Goal: Transaction & Acquisition: Purchase product/service

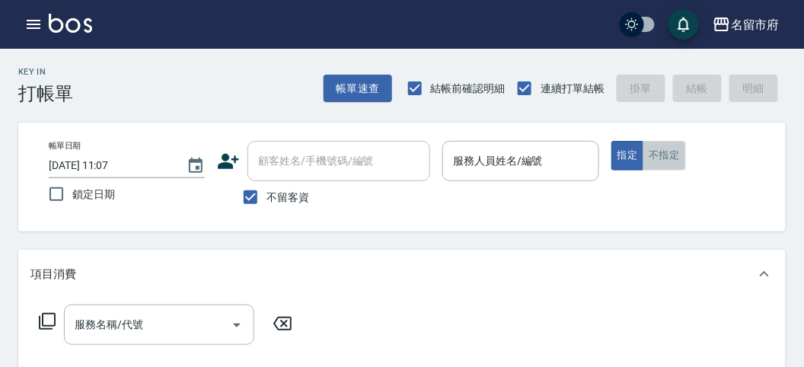
click at [653, 148] on button "不指定" at bounding box center [664, 156] width 43 height 30
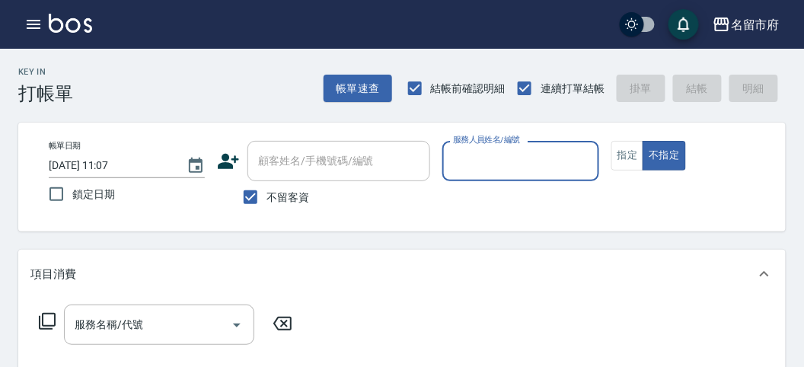
click at [532, 165] on input "服務人員姓名/編號" at bounding box center [520, 161] width 142 height 27
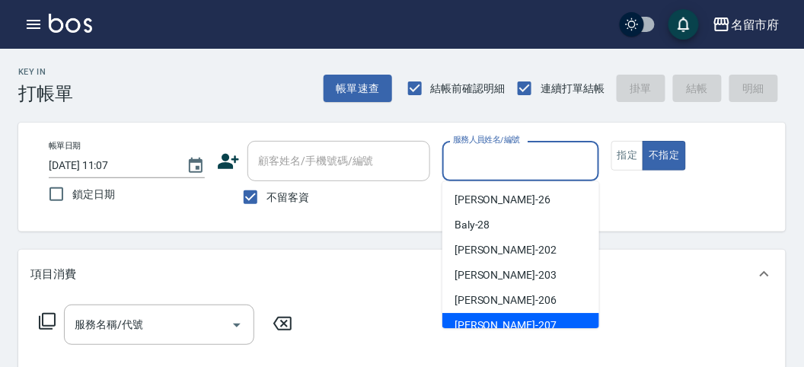
click at [497, 325] on div "[PERSON_NAME] -207" at bounding box center [520, 325] width 157 height 25
type input "[PERSON_NAME]-207"
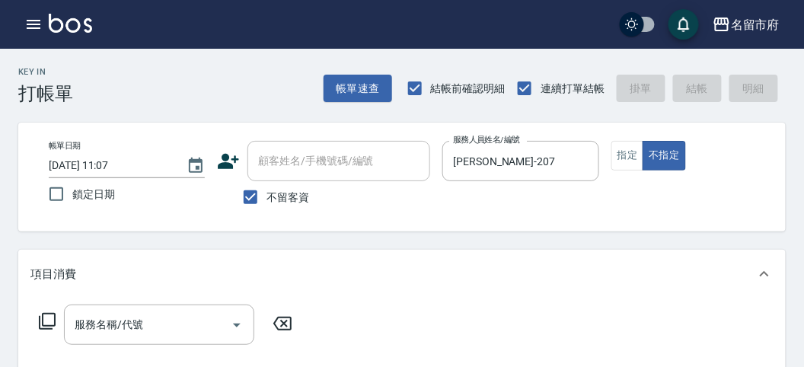
click at [46, 317] on icon at bounding box center [47, 321] width 18 height 18
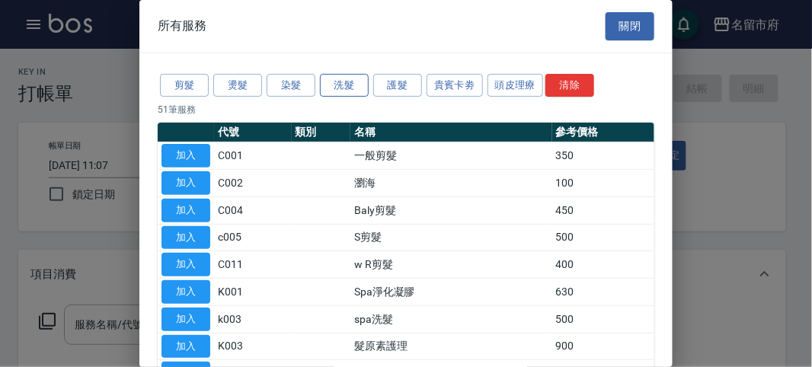
click at [353, 90] on button "洗髮" at bounding box center [344, 86] width 49 height 24
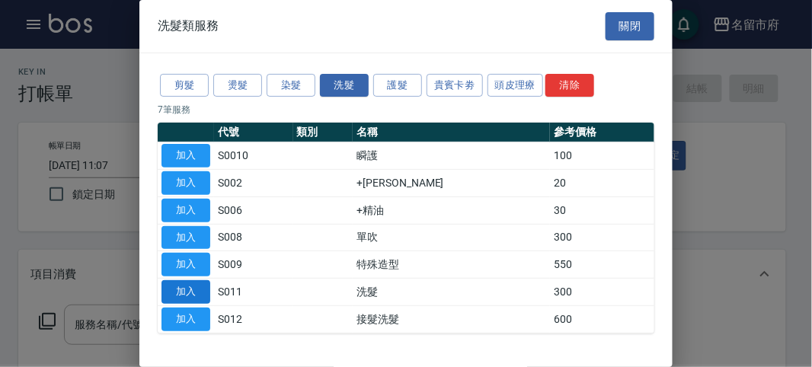
click at [187, 295] on button "加入" at bounding box center [185, 292] width 49 height 24
type input "洗髮(S011)"
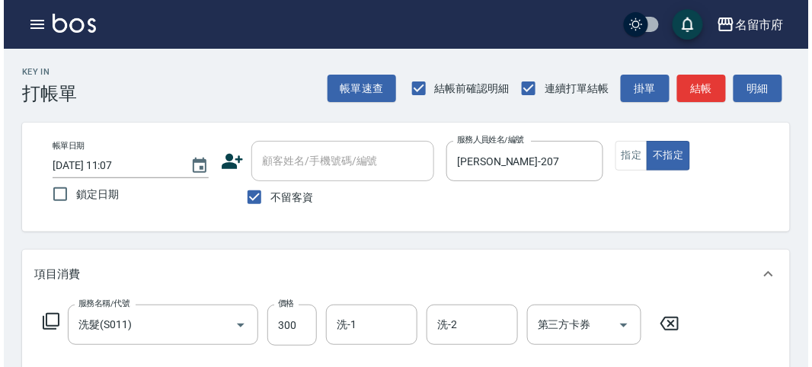
scroll to position [445, 0]
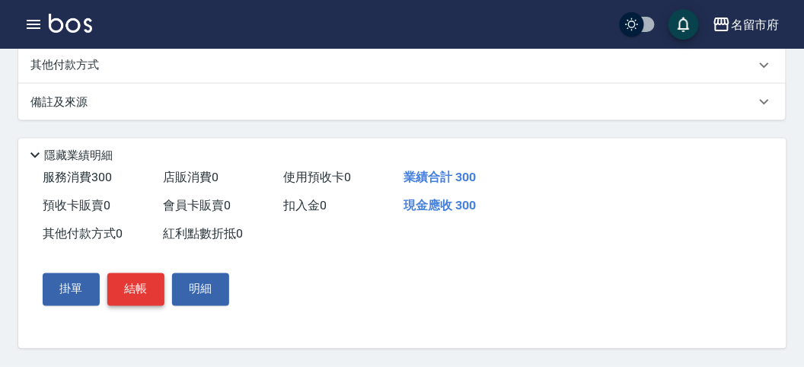
click at [123, 295] on button "結帳" at bounding box center [135, 289] width 57 height 32
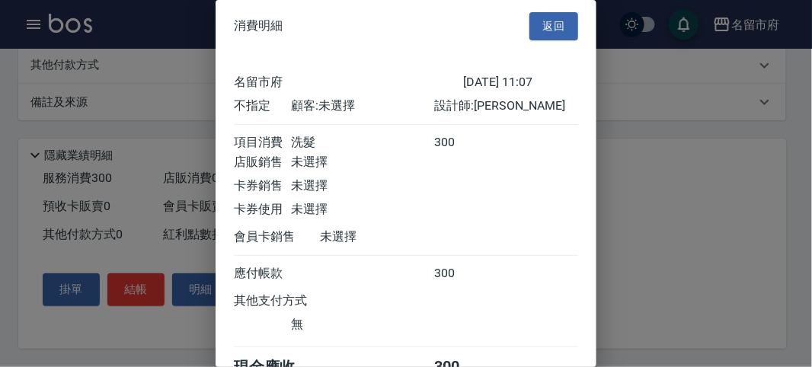
scroll to position [85, 0]
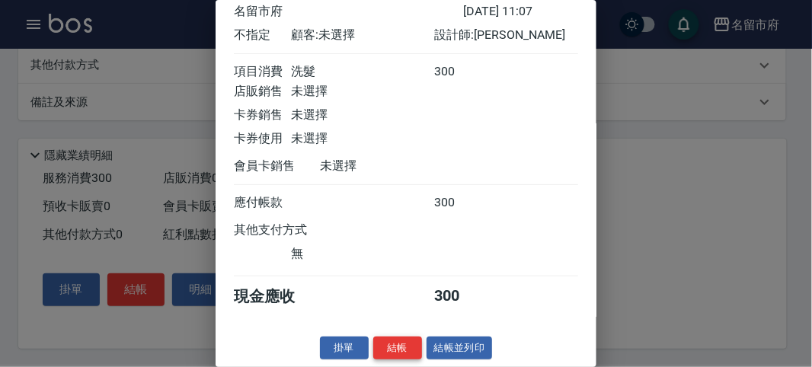
click at [400, 356] on button "結帳" at bounding box center [397, 349] width 49 height 24
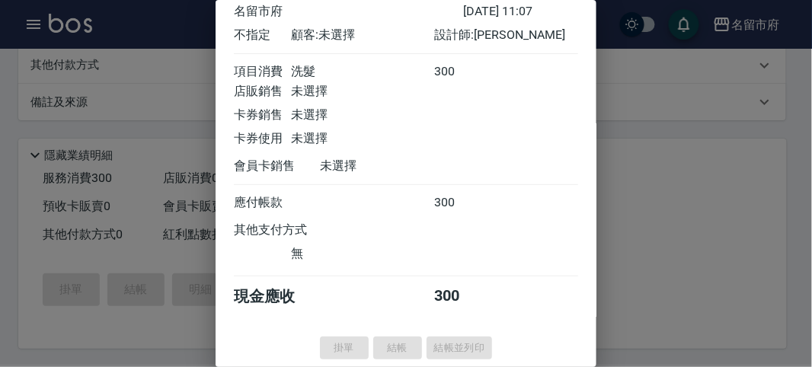
type input "[DATE] 11:50"
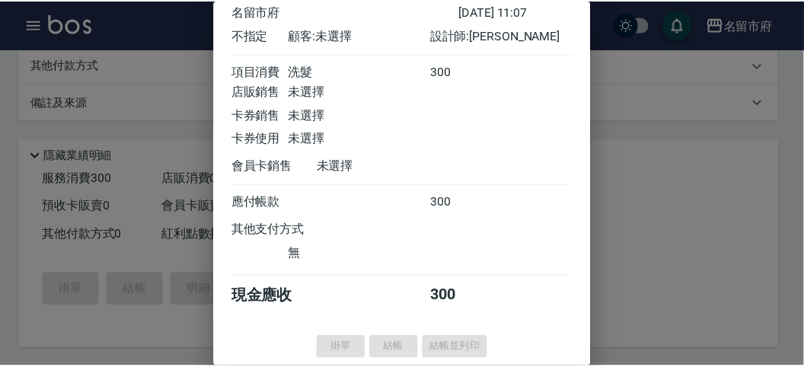
scroll to position [0, 0]
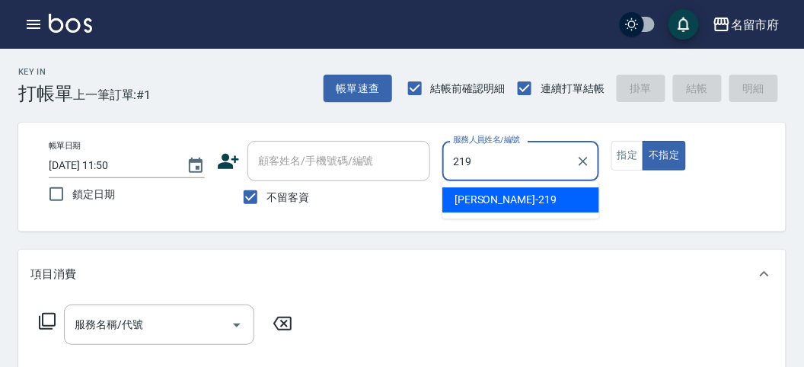
type input "[PERSON_NAME]-219"
type button "false"
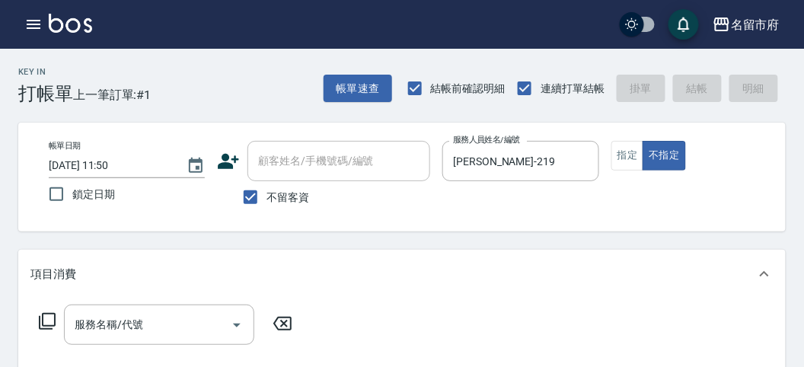
click at [46, 320] on icon at bounding box center [47, 321] width 18 height 18
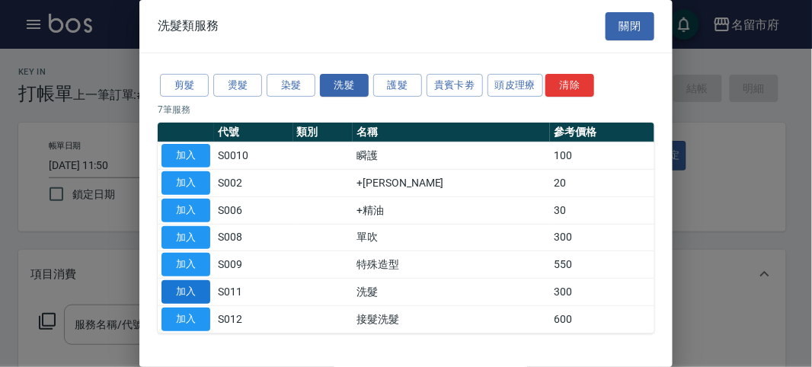
click at [175, 288] on button "加入" at bounding box center [185, 292] width 49 height 24
type input "洗髮(S011)"
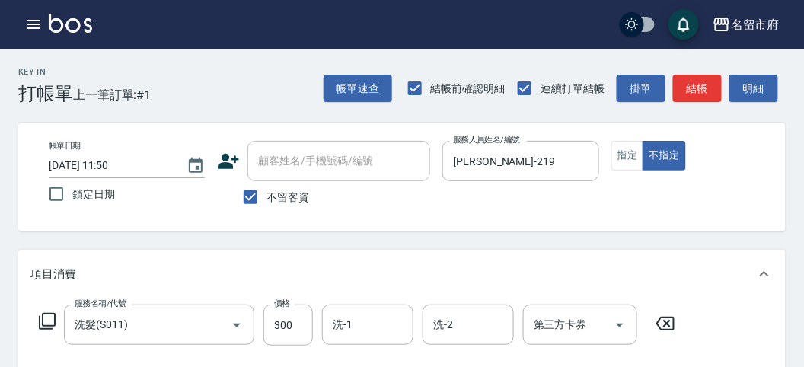
click at [45, 322] on icon at bounding box center [47, 321] width 18 height 18
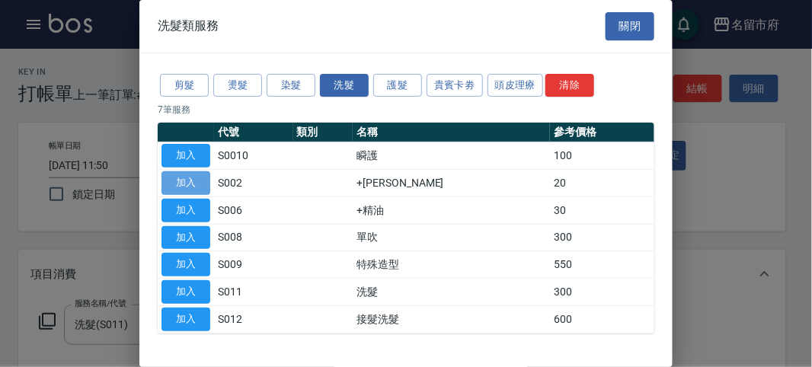
click at [168, 184] on button "加入" at bounding box center [185, 183] width 49 height 24
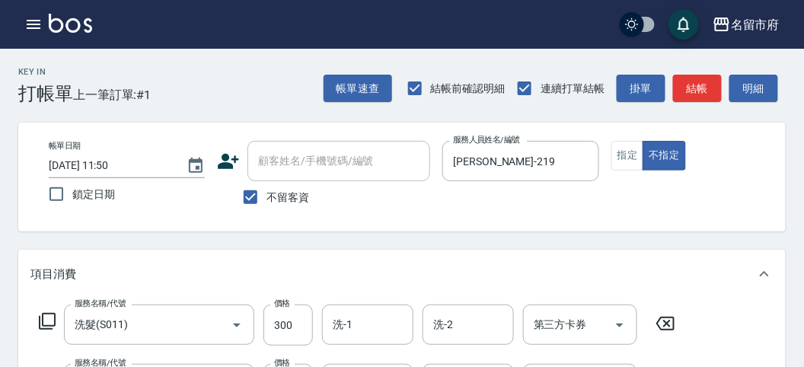
click at [46, 324] on icon at bounding box center [47, 321] width 18 height 18
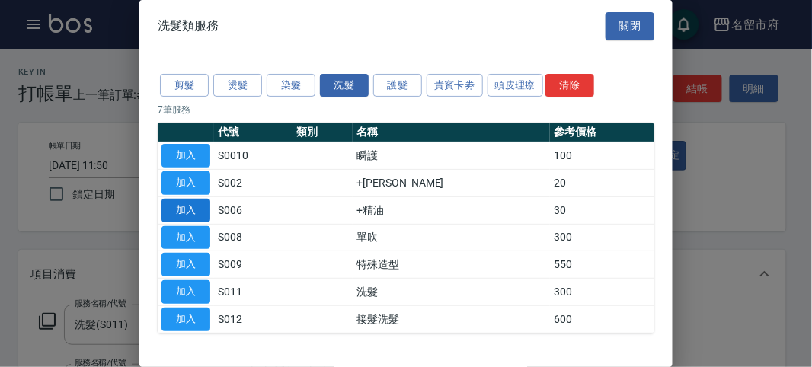
click at [200, 210] on button "加入" at bounding box center [185, 211] width 49 height 24
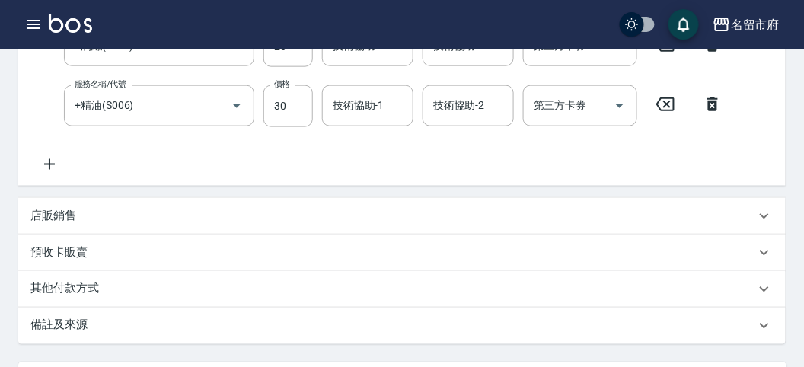
scroll to position [564, 0]
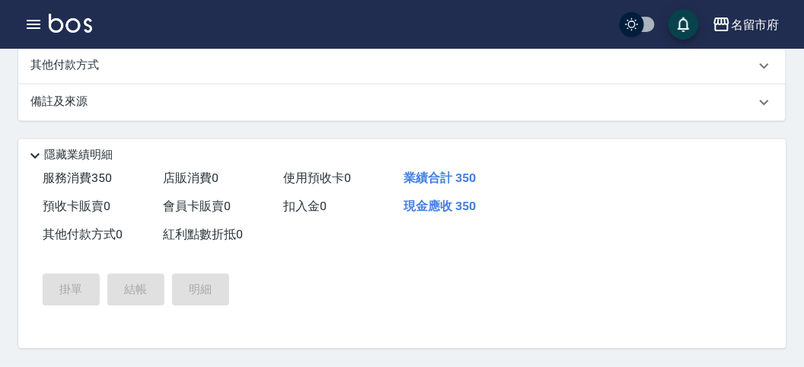
type input "[DATE] 11:51"
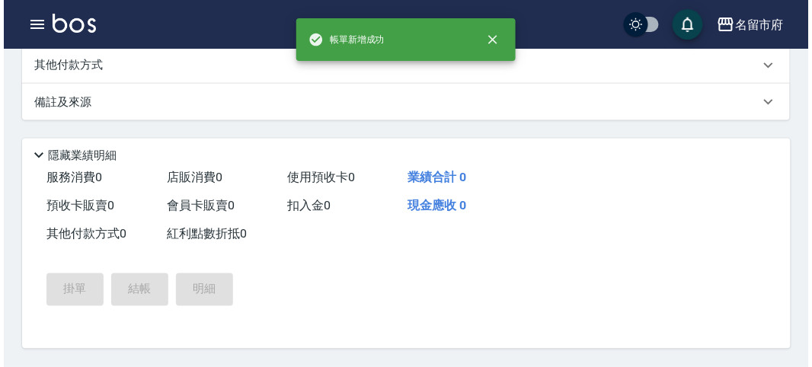
scroll to position [0, 0]
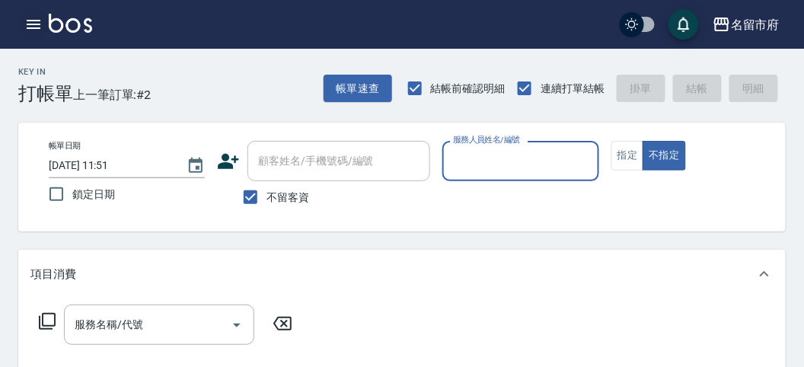
click at [34, 29] on icon "button" at bounding box center [33, 24] width 18 height 18
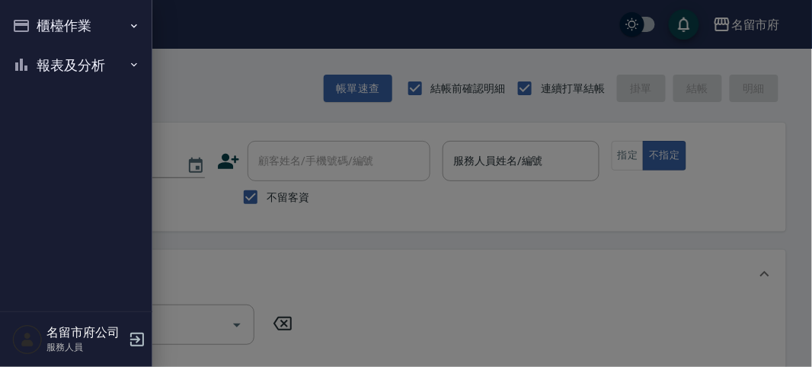
click at [78, 75] on button "報表及分析" at bounding box center [76, 66] width 140 height 40
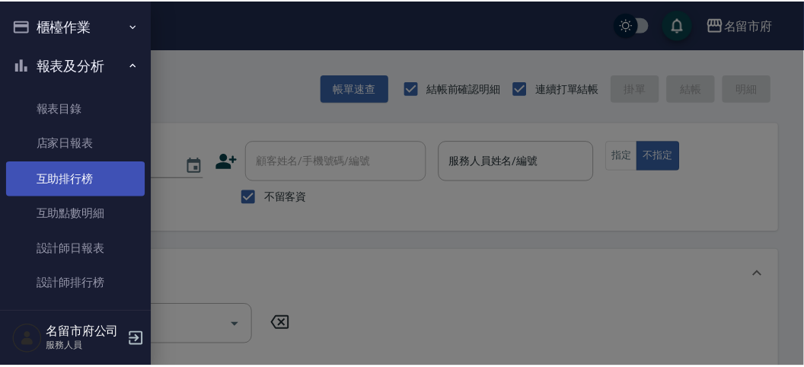
scroll to position [49, 0]
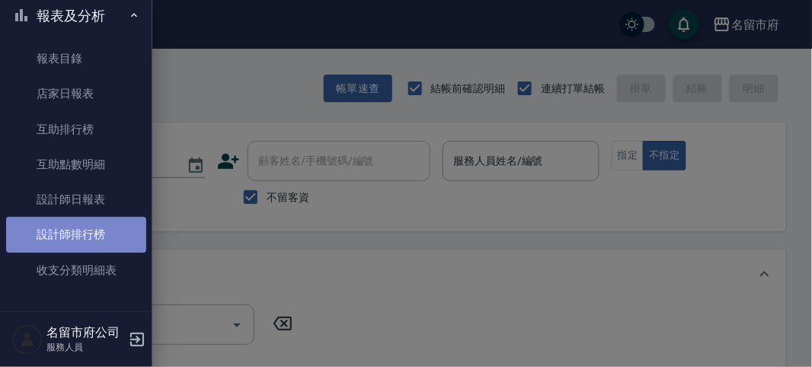
click at [108, 226] on link "設計師排行榜" at bounding box center [76, 234] width 140 height 35
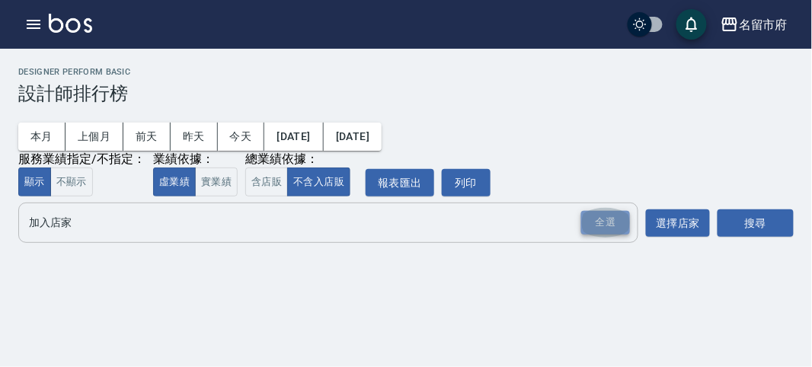
click at [594, 219] on div "全選" at bounding box center [605, 223] width 49 height 24
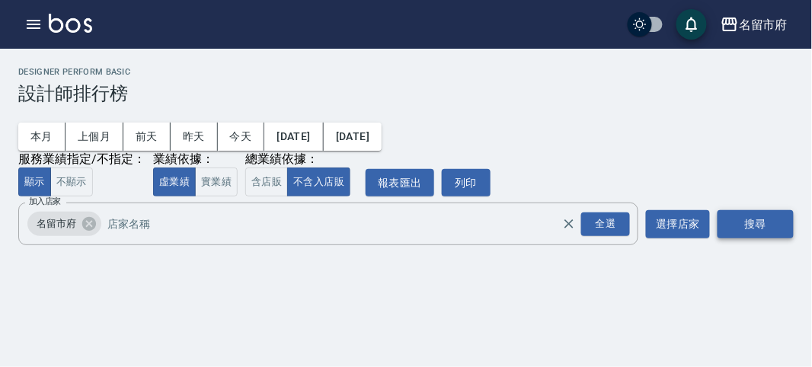
click at [767, 217] on button "搜尋" at bounding box center [755, 224] width 76 height 28
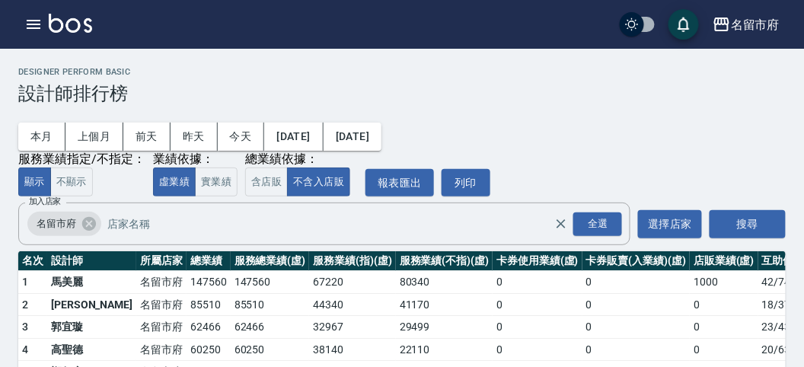
scroll to position [133, 0]
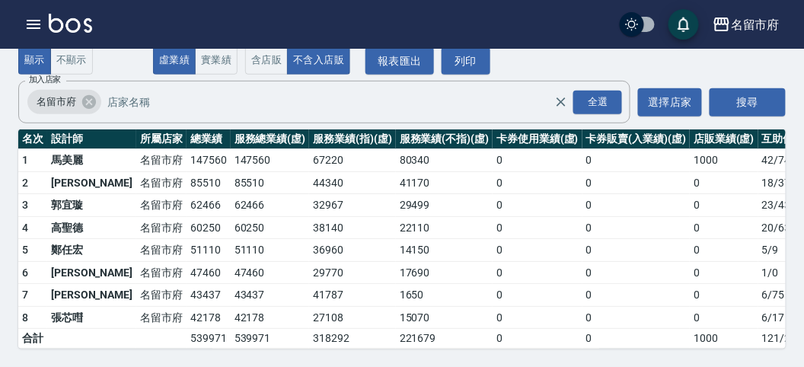
click at [69, 25] on img at bounding box center [70, 23] width 43 height 19
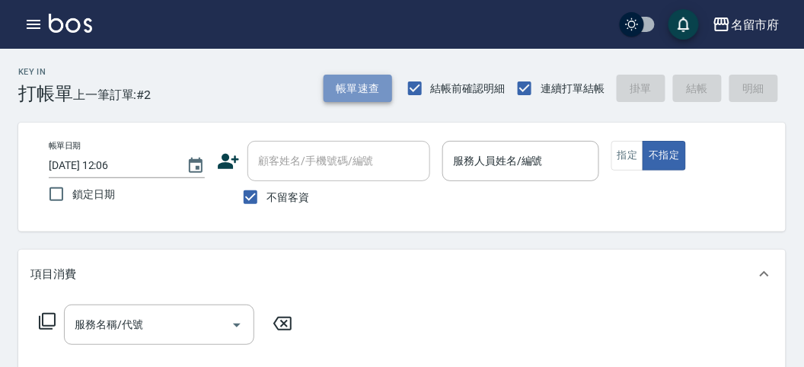
click at [345, 80] on button "帳單速查" at bounding box center [358, 89] width 69 height 28
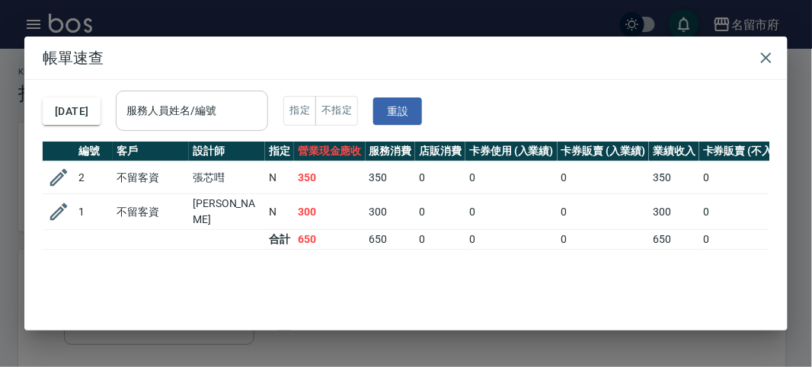
click at [227, 104] on input "服務人員姓名/編號" at bounding box center [192, 110] width 139 height 27
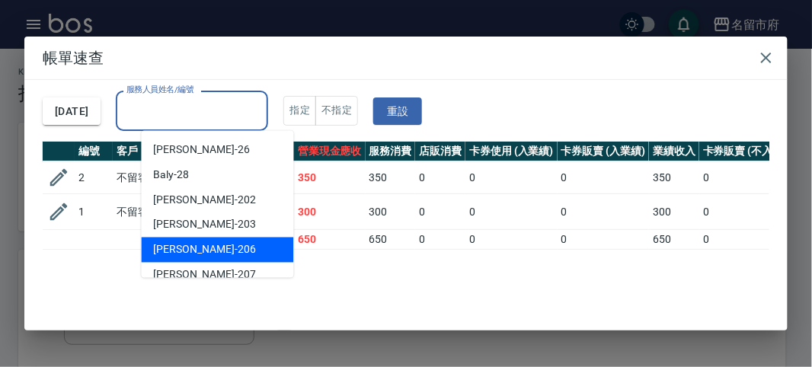
scroll to position [166, 0]
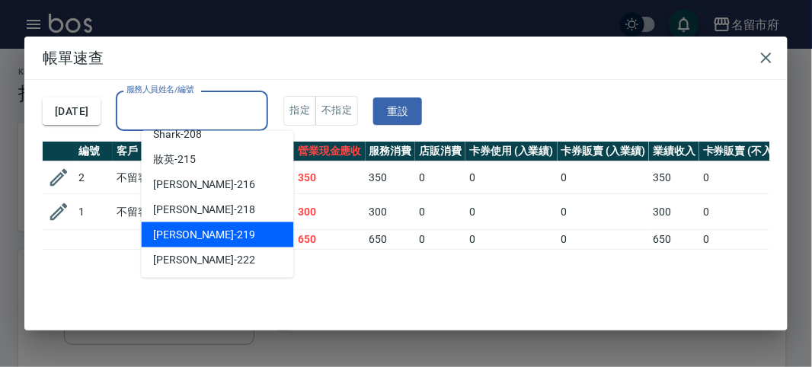
click at [215, 238] on div "[PERSON_NAME] -219" at bounding box center [218, 234] width 152 height 25
type input "[PERSON_NAME]-219"
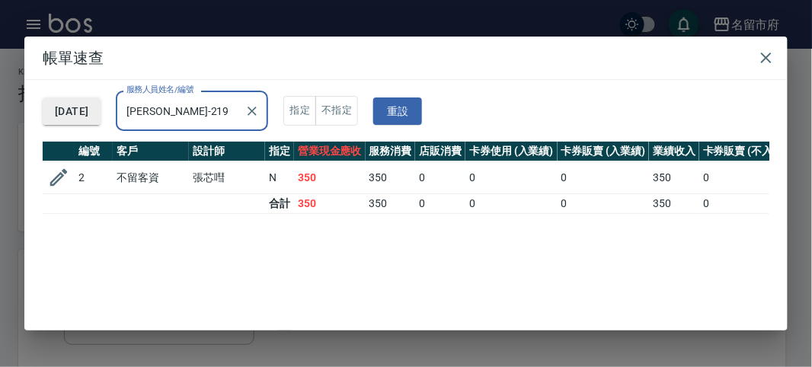
click at [62, 97] on button "[DATE]" at bounding box center [72, 111] width 58 height 28
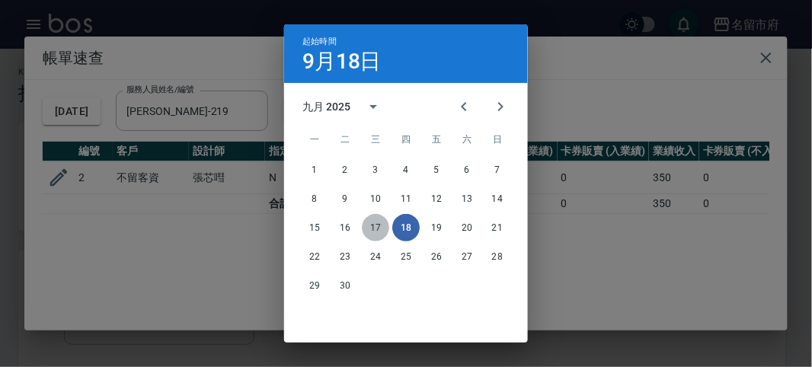
click at [378, 235] on button "17" at bounding box center [375, 227] width 27 height 27
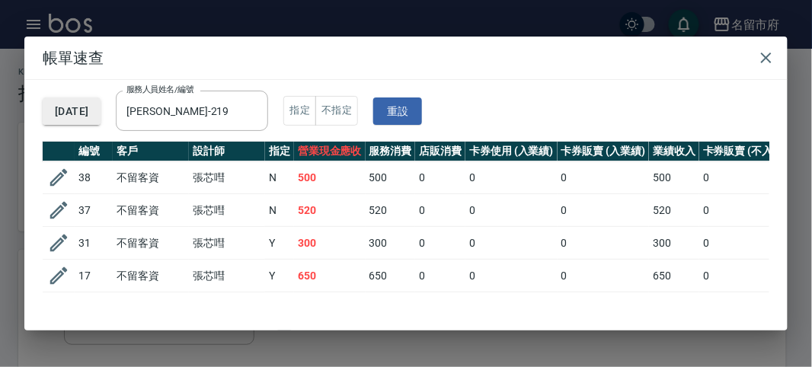
click at [101, 107] on button "[DATE]" at bounding box center [72, 111] width 58 height 28
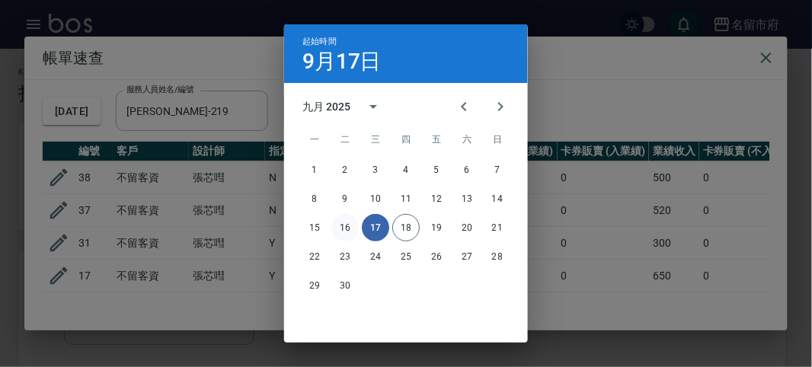
click at [341, 228] on button "16" at bounding box center [344, 227] width 27 height 27
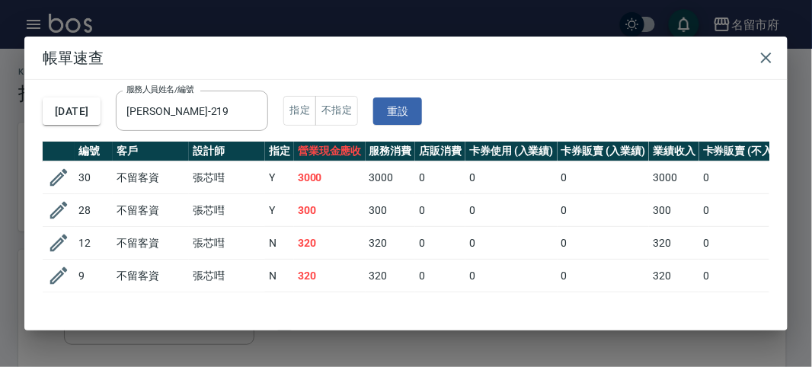
click at [388, 183] on td "3000" at bounding box center [390, 177] width 50 height 33
click at [59, 178] on icon "button" at bounding box center [59, 178] width 18 height 18
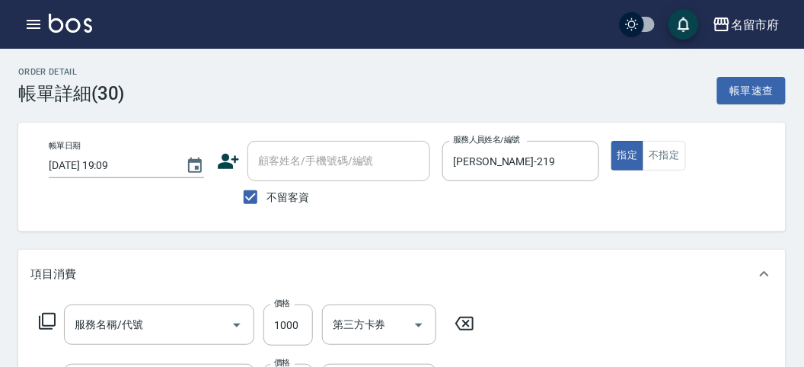
type input "[DATE] 19:09"
checkbox input "true"
type input "[PERSON_NAME]-219"
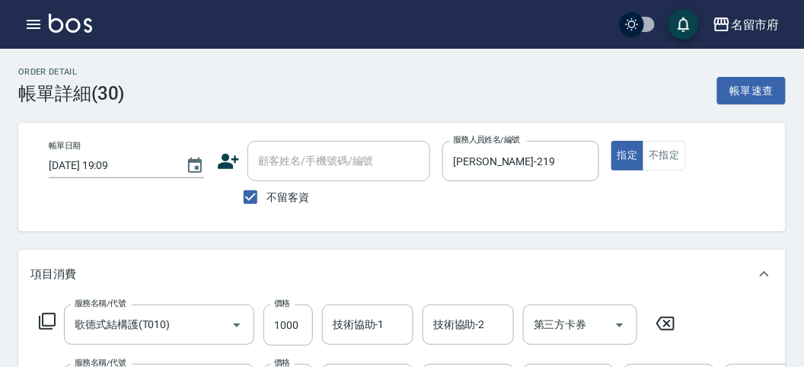
type input "歌德式結構護(T010)"
type input "一般染髮(長)(R002)"
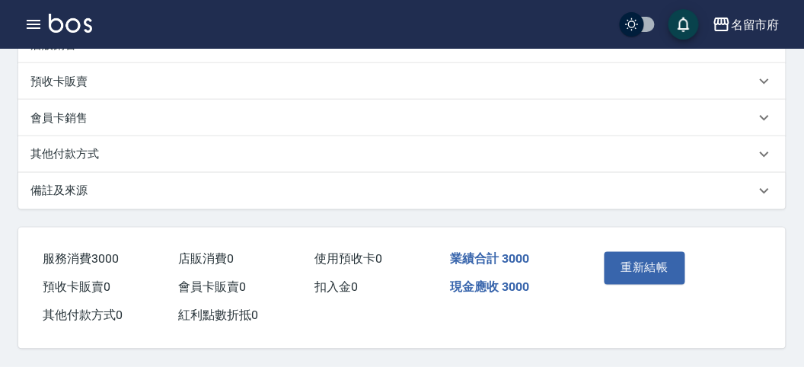
click at [90, 21] on img at bounding box center [70, 23] width 43 height 19
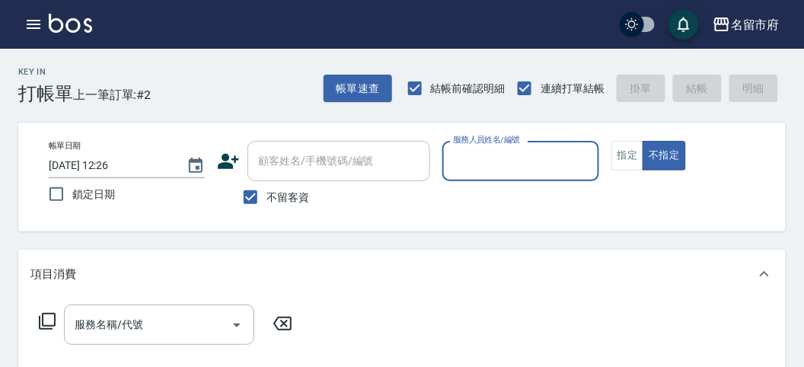
click at [501, 161] on input "服務人員姓名/編號" at bounding box center [520, 161] width 142 height 27
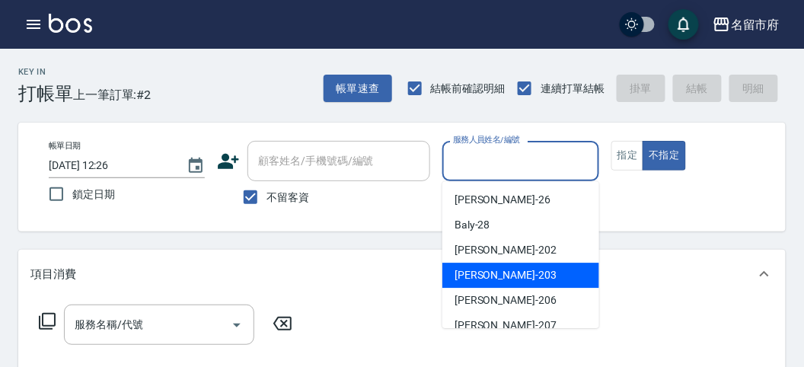
drag, startPoint x: 472, startPoint y: 276, endPoint x: 430, endPoint y: 270, distance: 42.2
click at [471, 276] on span "聖德 -203" at bounding box center [506, 275] width 102 height 16
type input "聖德-203"
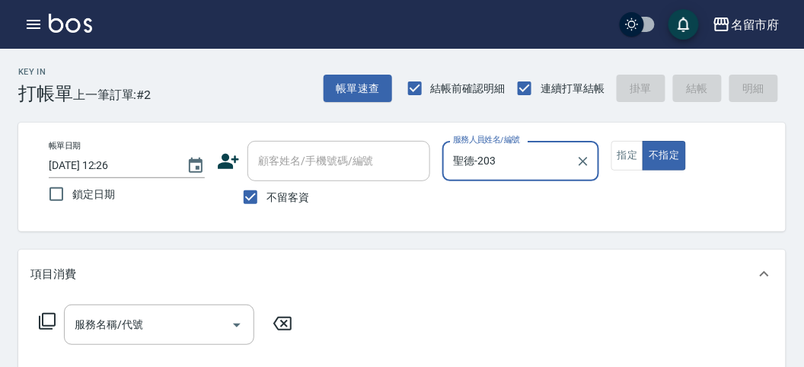
click at [52, 326] on icon at bounding box center [47, 321] width 17 height 17
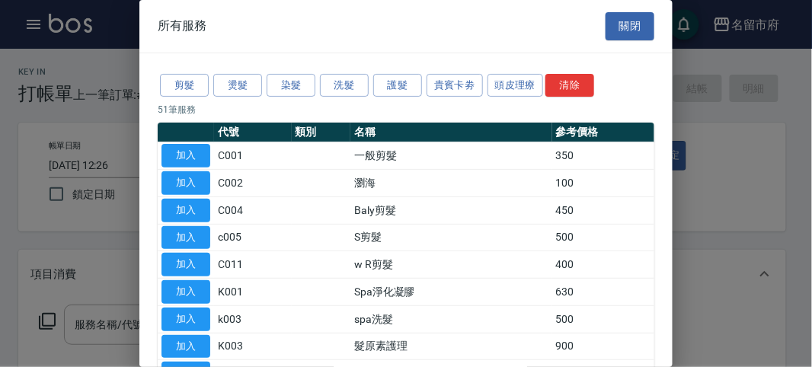
click at [515, 88] on button "頭皮理療" at bounding box center [515, 86] width 56 height 24
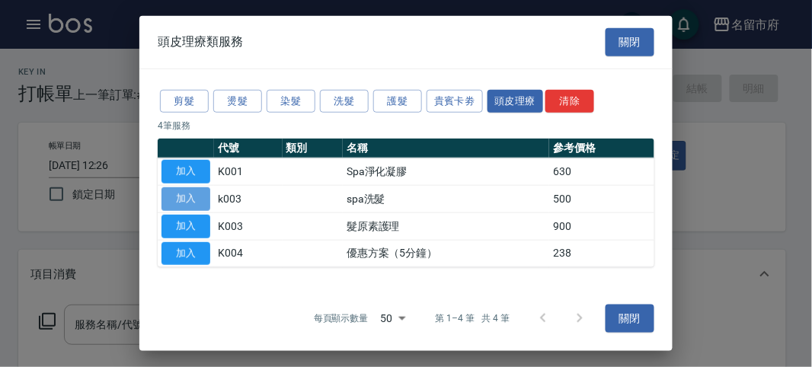
click at [188, 199] on button "加入" at bounding box center [185, 199] width 49 height 24
type input "spa洗髮(k003)"
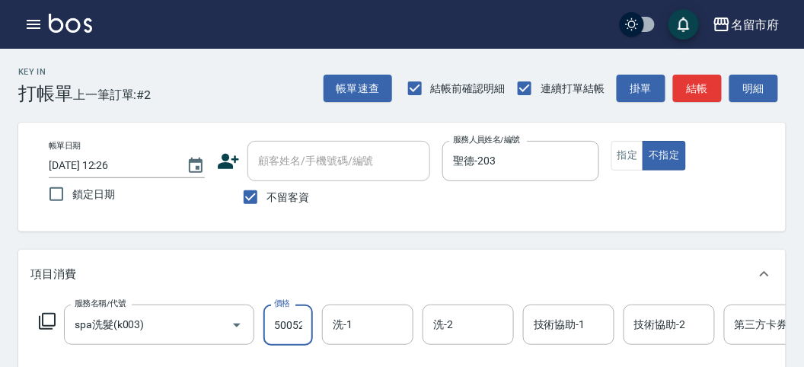
click at [299, 331] on input "500520" at bounding box center [287, 325] width 49 height 41
type input "520"
click at [742, 81] on button "明細" at bounding box center [753, 89] width 49 height 28
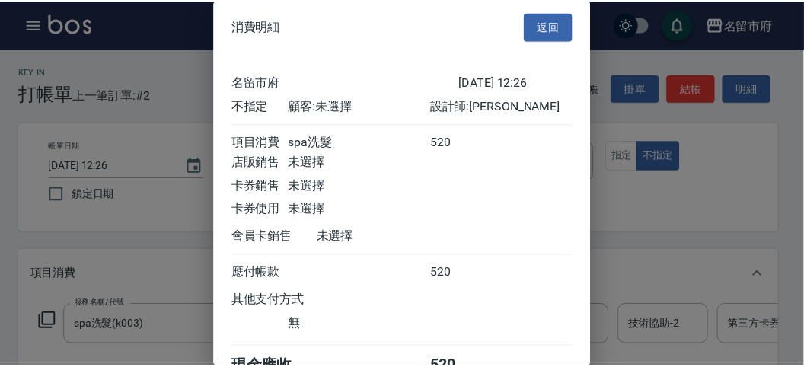
scroll to position [85, 0]
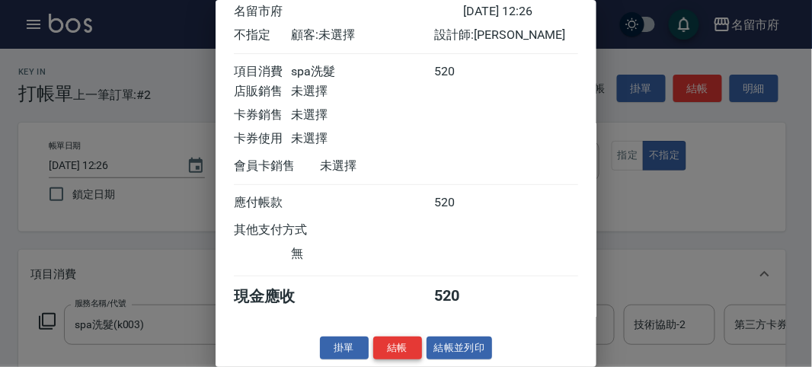
click at [393, 357] on button "結帳" at bounding box center [397, 349] width 49 height 24
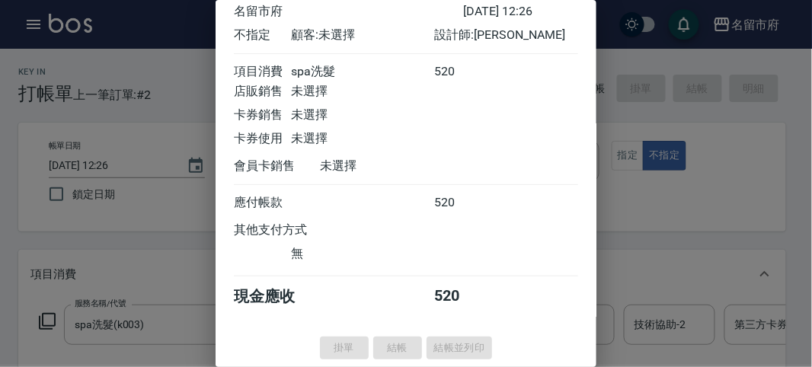
type input "[DATE] 12:30"
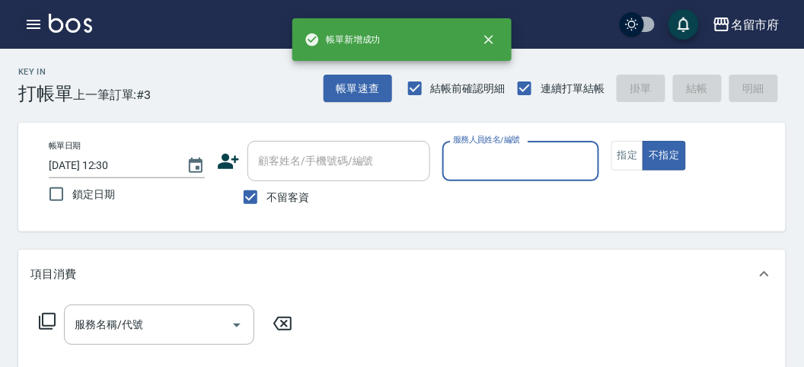
click at [35, 27] on icon "button" at bounding box center [33, 24] width 18 height 18
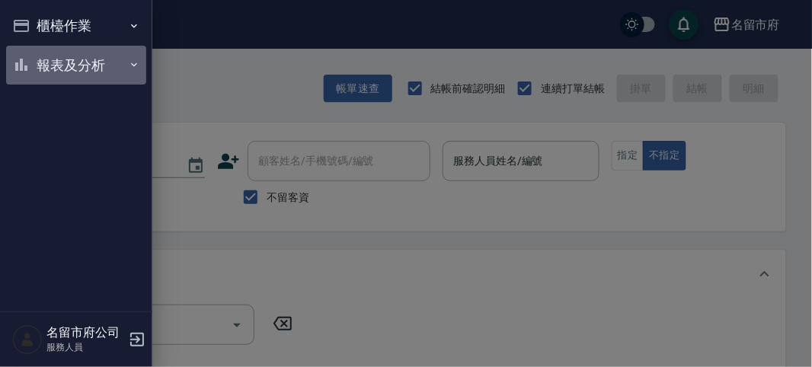
drag, startPoint x: 46, startPoint y: 55, endPoint x: 92, endPoint y: 194, distance: 146.9
click at [46, 56] on button "報表及分析" at bounding box center [76, 66] width 140 height 40
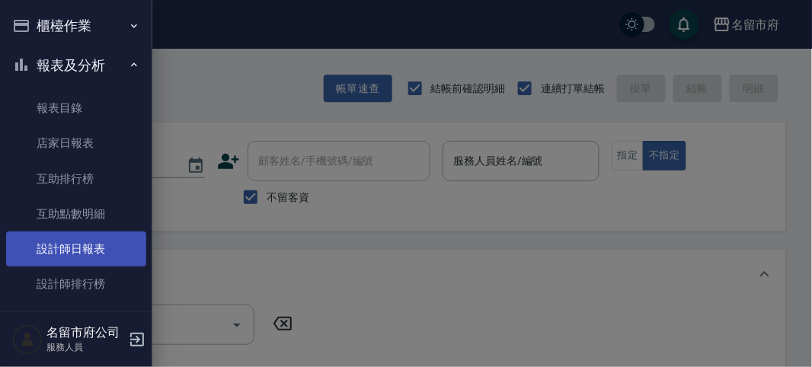
click at [91, 246] on link "設計師日報表" at bounding box center [76, 248] width 140 height 35
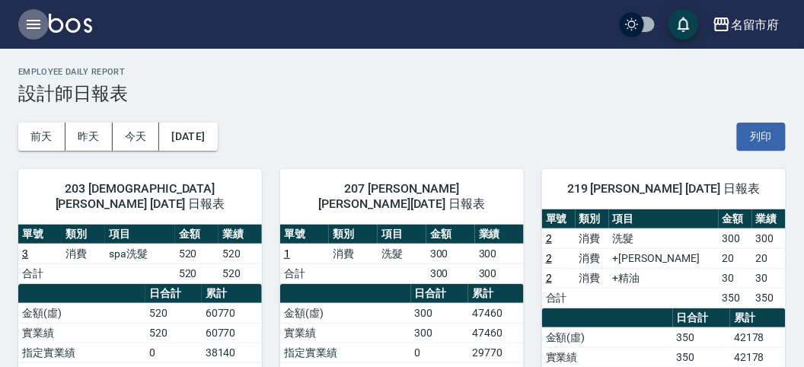
click at [36, 19] on icon "button" at bounding box center [33, 24] width 18 height 18
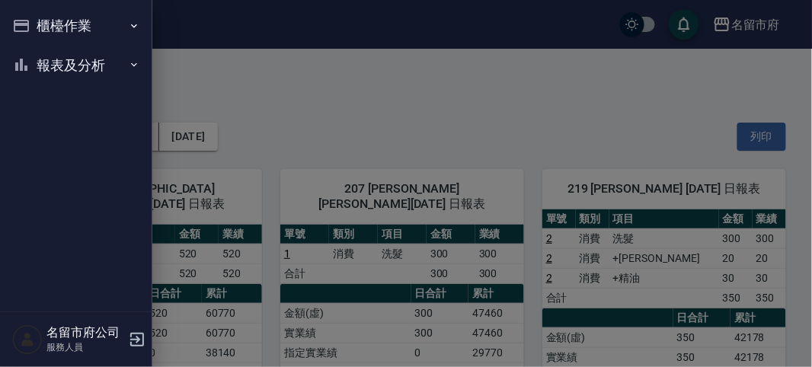
click at [36, 21] on div "櫃檯作業 打帳單 帳單列表 現金收支登錄 高階收支登錄 材料自購登錄 每日結帳 報表及分析 報表目錄 店家日報表 互助排行榜 互助點數明細 設計師日報表 設計…" at bounding box center [76, 183] width 152 height 367
click at [47, 33] on button "櫃檯作業" at bounding box center [76, 26] width 140 height 40
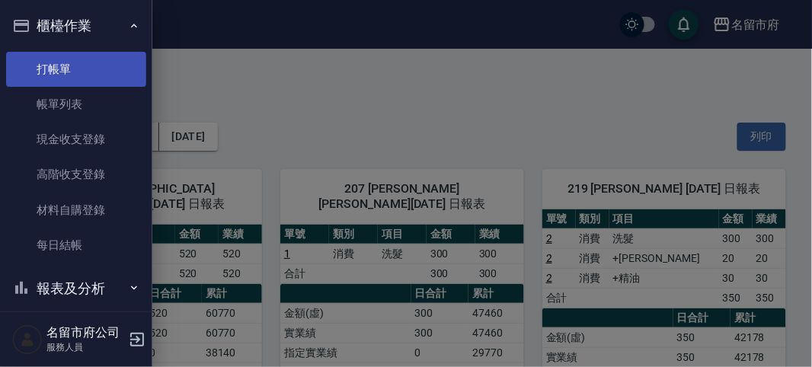
click at [75, 70] on link "打帳單" at bounding box center [76, 69] width 140 height 35
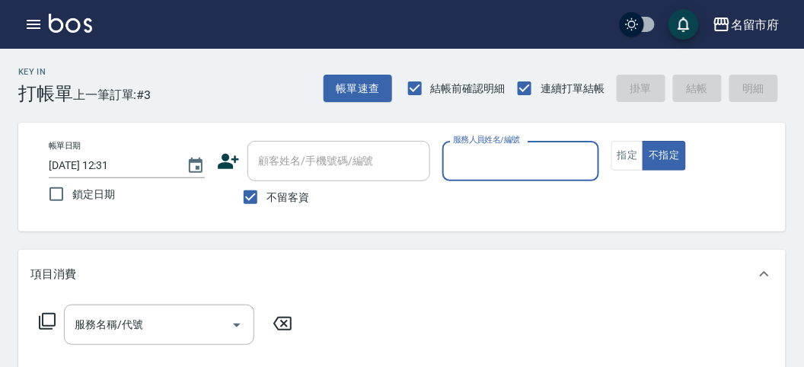
click at [217, 99] on div "Key In 打帳單 上一筆訂單:#3 帳單速查 結帳前確認明細 連續打單結帳 掛單 結帳 明細" at bounding box center [393, 77] width 786 height 56
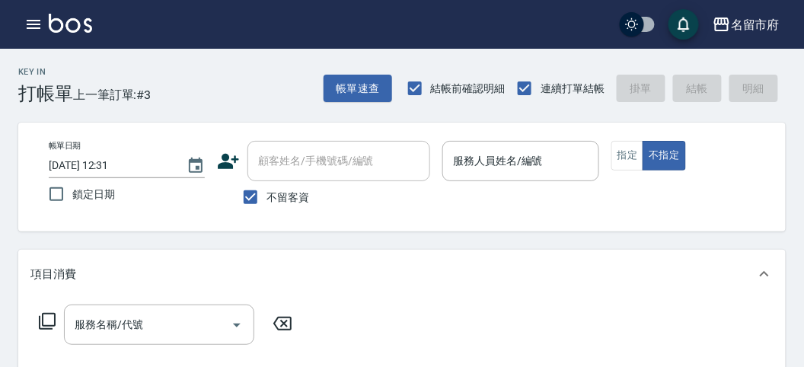
click at [196, 80] on div "Key In 打帳單 上一筆訂單:#3 帳單速查 結帳前確認明細 連續打單結帳 掛單 結帳 明細" at bounding box center [393, 77] width 786 height 56
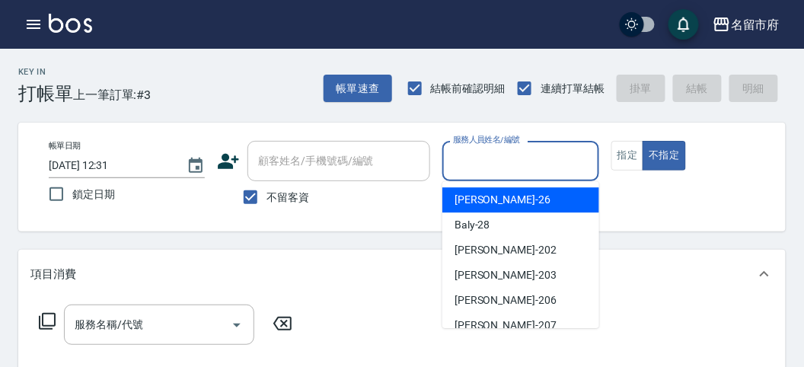
click at [508, 174] on input "服務人員姓名/編號" at bounding box center [520, 161] width 142 height 27
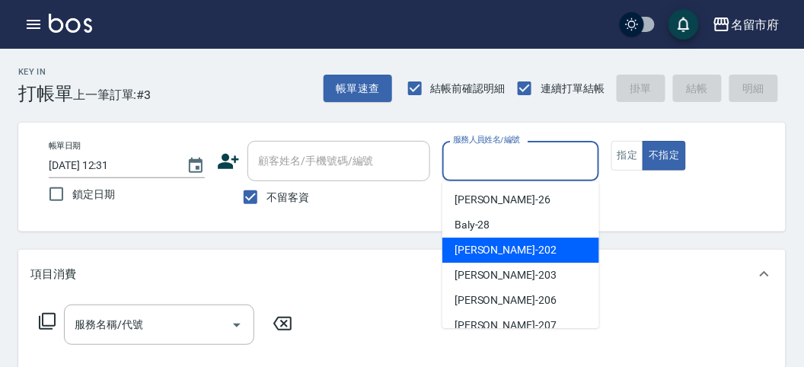
scroll to position [85, 0]
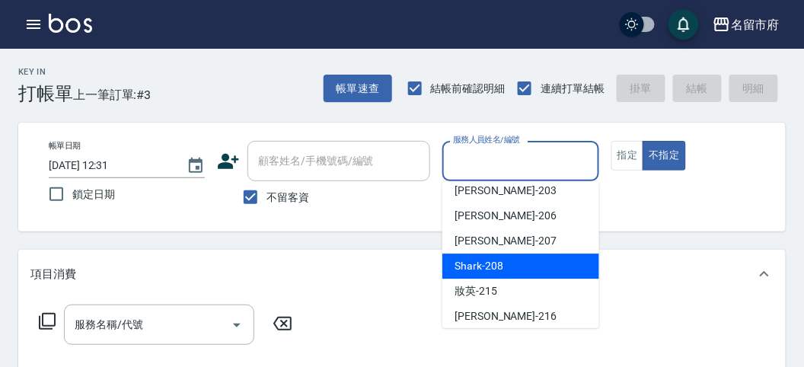
click at [493, 270] on span "Shark -208" at bounding box center [479, 266] width 49 height 16
type input "Shark-208"
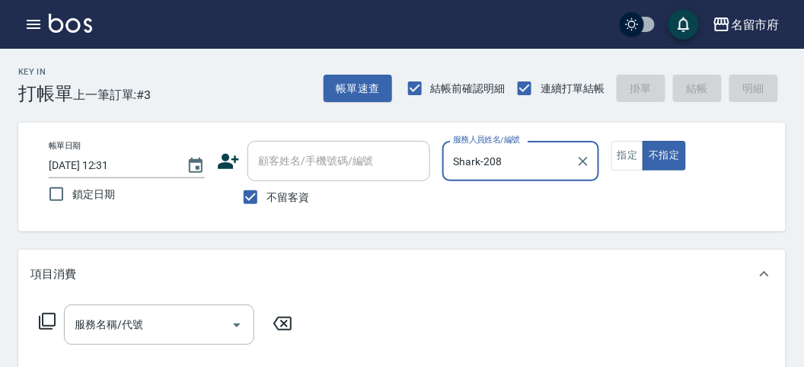
click at [49, 324] on icon at bounding box center [47, 321] width 18 height 18
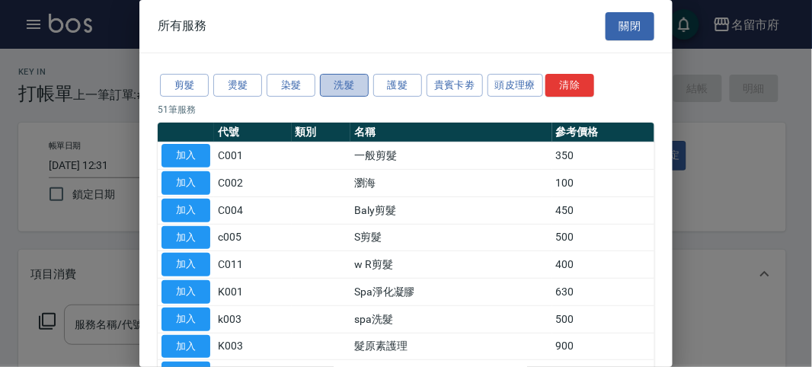
click at [337, 85] on button "洗髮" at bounding box center [344, 86] width 49 height 24
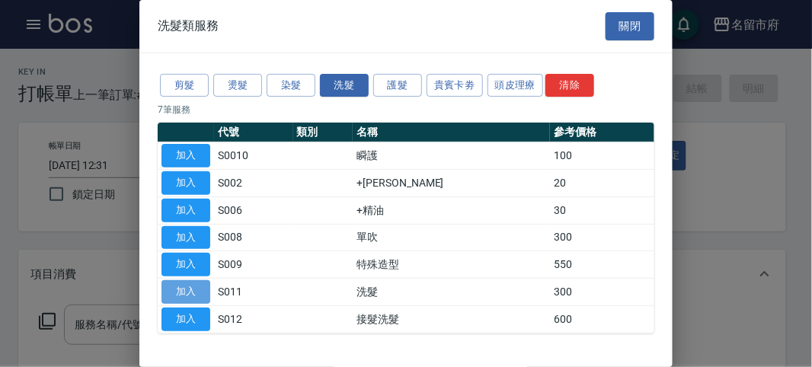
click at [190, 290] on button "加入" at bounding box center [185, 292] width 49 height 24
type input "洗髮(S011)"
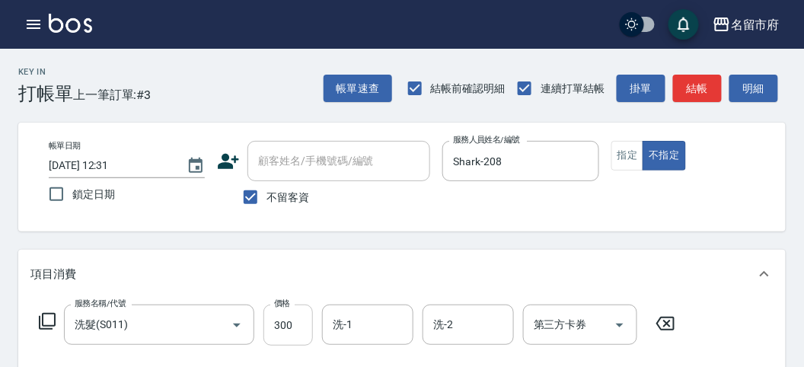
click at [305, 326] on input "300" at bounding box center [287, 325] width 49 height 41
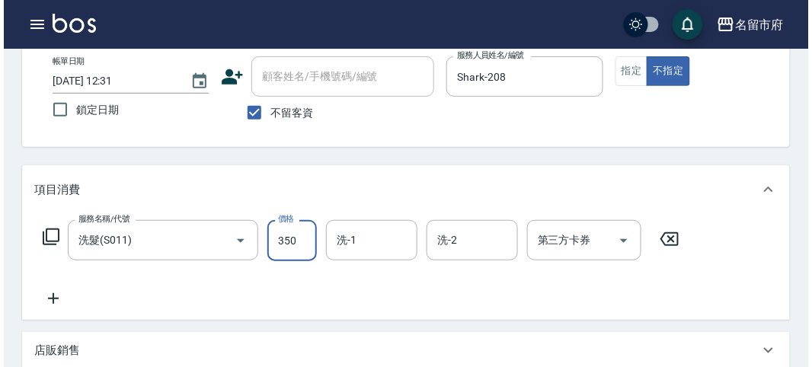
scroll to position [423, 0]
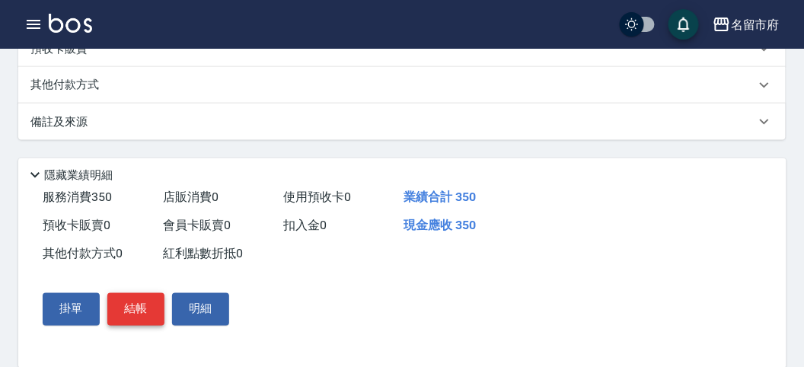
type input "350"
click at [126, 318] on button "結帳" at bounding box center [135, 309] width 57 height 32
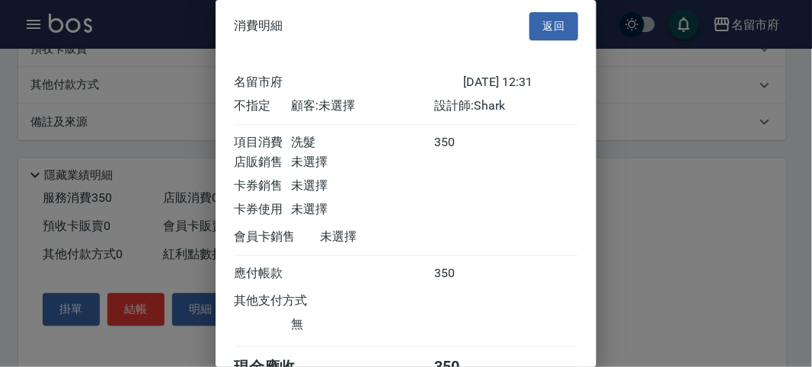
scroll to position [85, 0]
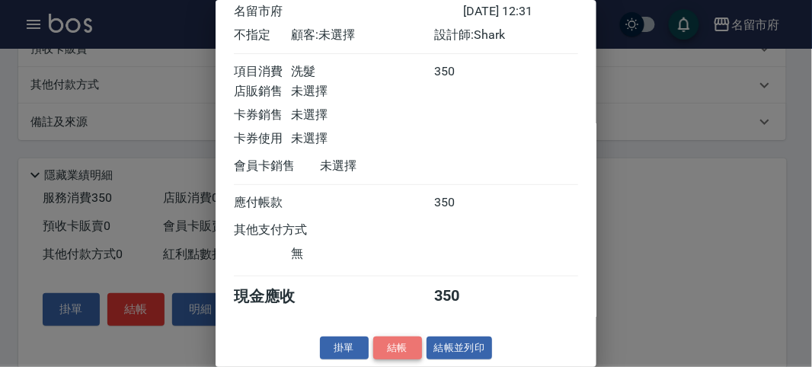
click at [395, 350] on button "結帳" at bounding box center [397, 349] width 49 height 24
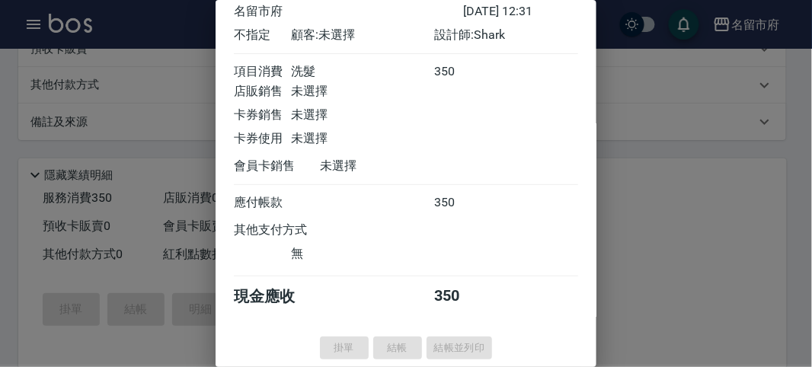
type input "[DATE] 12:48"
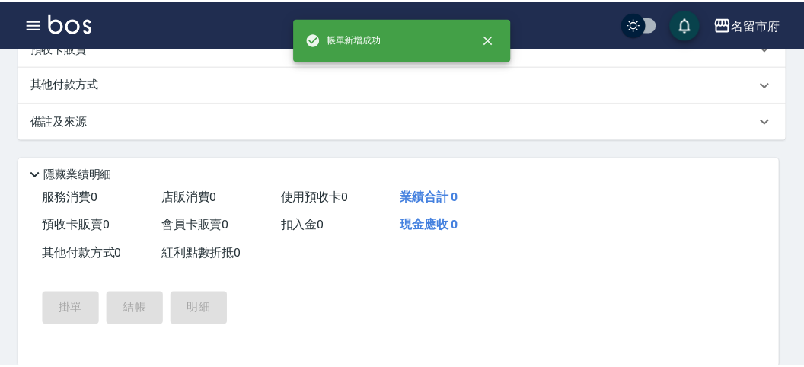
scroll to position [0, 0]
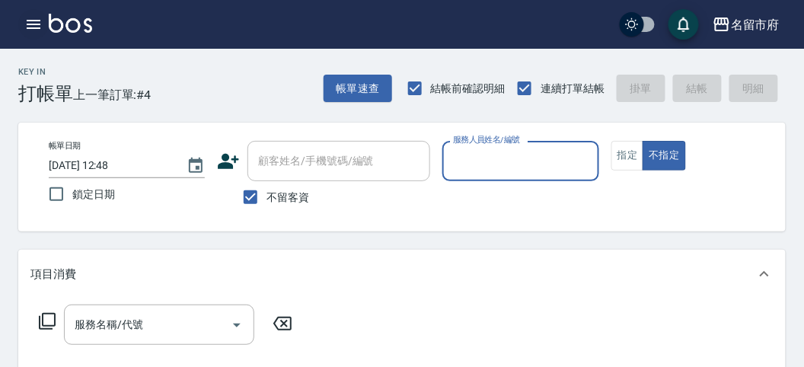
click at [40, 17] on icon "button" at bounding box center [33, 24] width 18 height 18
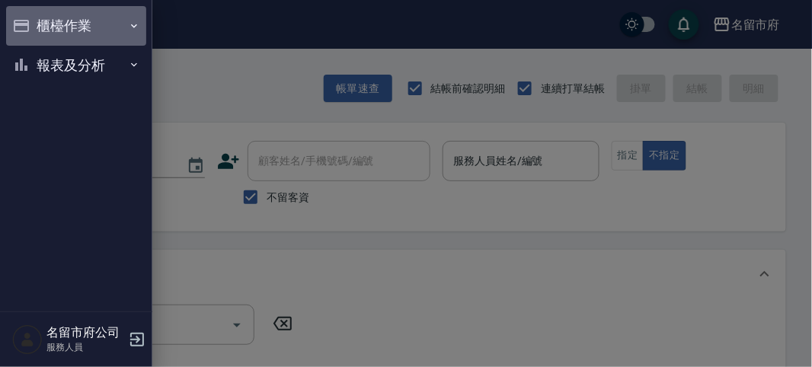
drag, startPoint x: 59, startPoint y: 27, endPoint x: 75, endPoint y: 57, distance: 33.4
click at [59, 27] on button "櫃檯作業" at bounding box center [76, 26] width 140 height 40
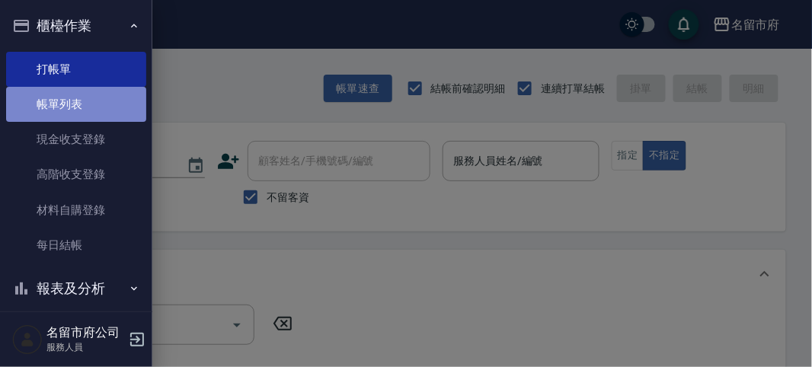
click at [108, 87] on link "帳單列表" at bounding box center [76, 104] width 140 height 35
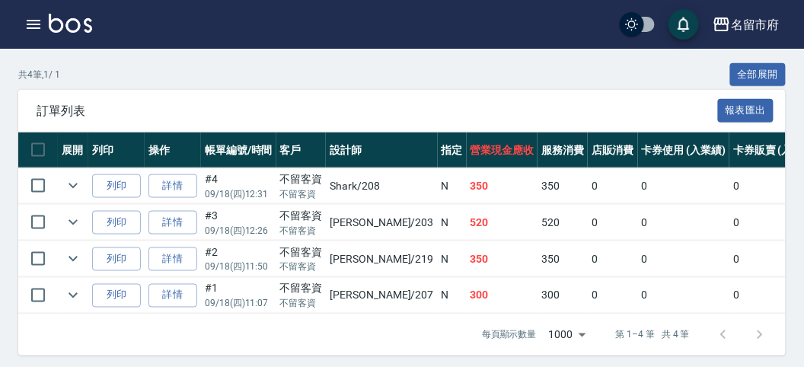
scroll to position [356, 0]
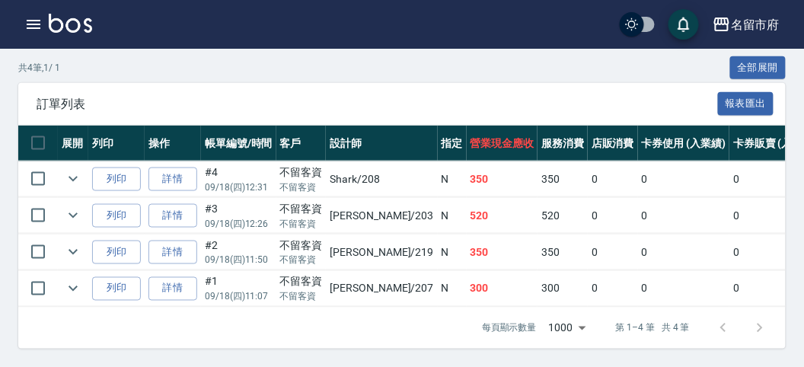
click at [71, 24] on img at bounding box center [70, 23] width 43 height 19
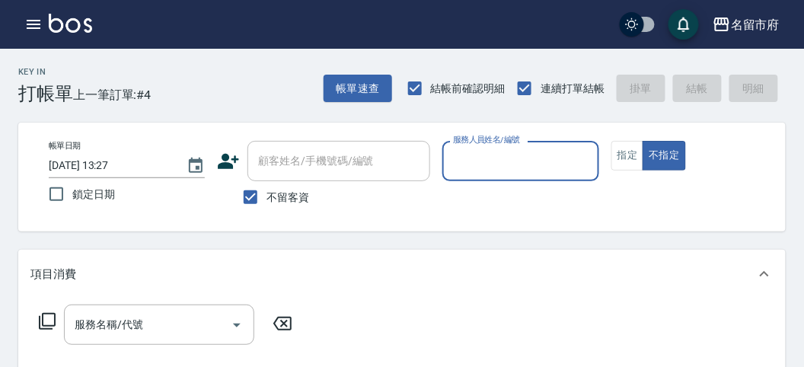
scroll to position [85, 0]
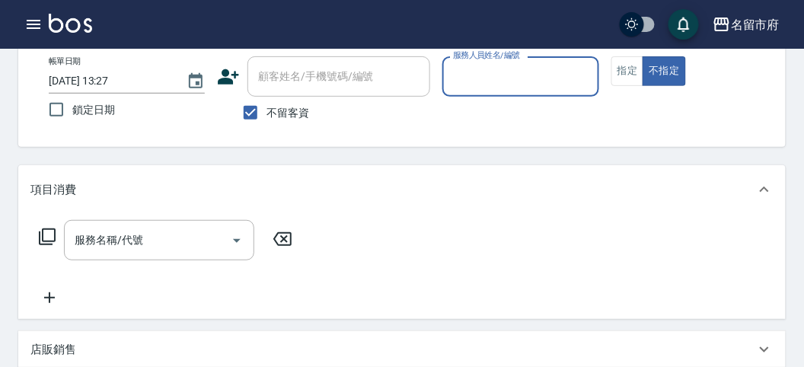
click at [524, 86] on input "服務人員姓名/編號" at bounding box center [520, 76] width 142 height 27
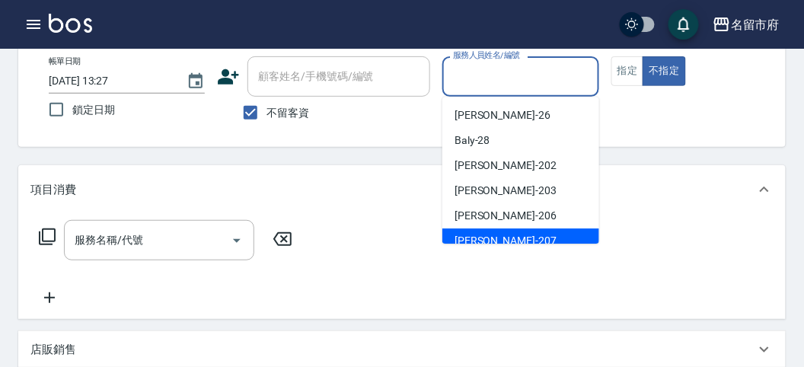
click at [512, 239] on div "[PERSON_NAME] -207" at bounding box center [520, 240] width 157 height 25
type input "[PERSON_NAME]-207"
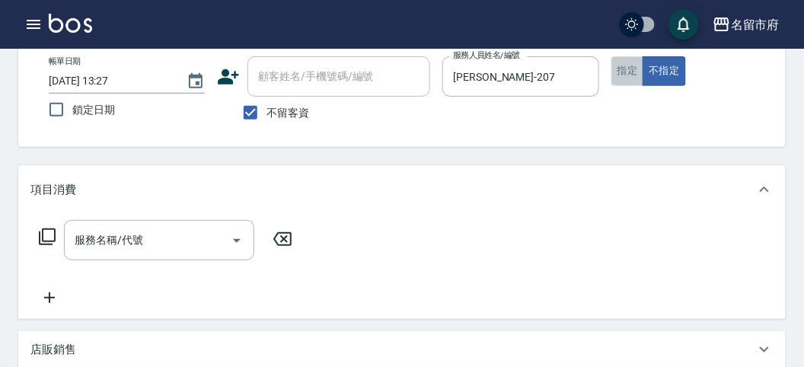
click at [622, 70] on button "指定" at bounding box center [627, 71] width 33 height 30
click at [36, 236] on div "服務名稱/代號 服務名稱/代號" at bounding box center [165, 240] width 271 height 40
click at [38, 236] on icon at bounding box center [47, 237] width 18 height 18
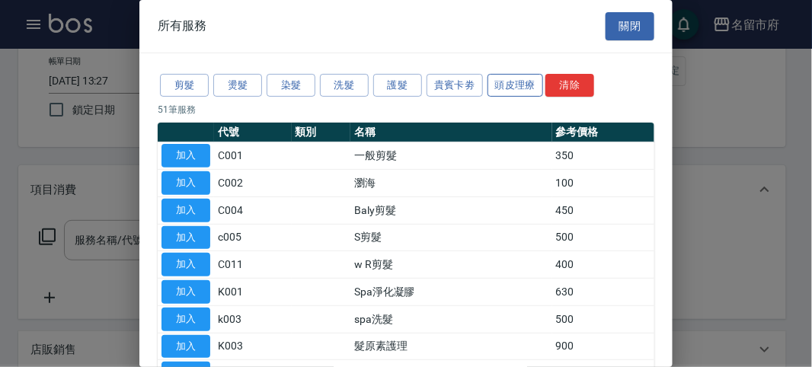
click at [507, 85] on button "頭皮理療" at bounding box center [515, 86] width 56 height 24
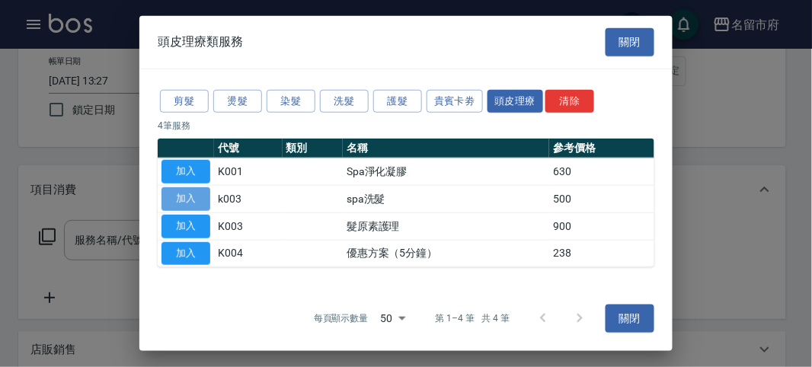
click at [189, 196] on button "加入" at bounding box center [185, 199] width 49 height 24
type input "spa洗髮(k003)"
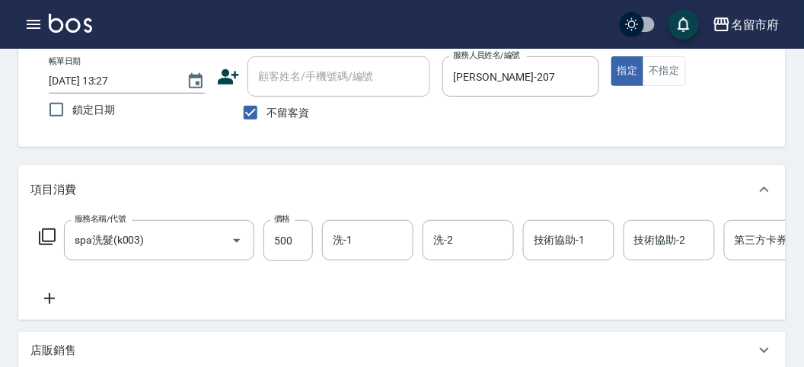
click at [42, 236] on icon at bounding box center [47, 236] width 17 height 17
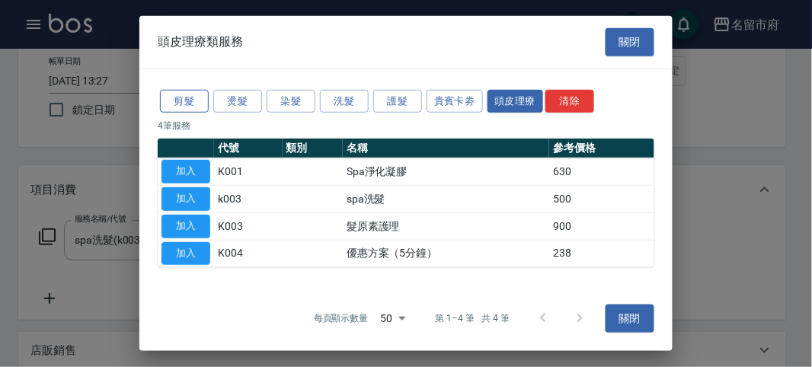
click at [177, 105] on button "剪髮" at bounding box center [184, 101] width 49 height 24
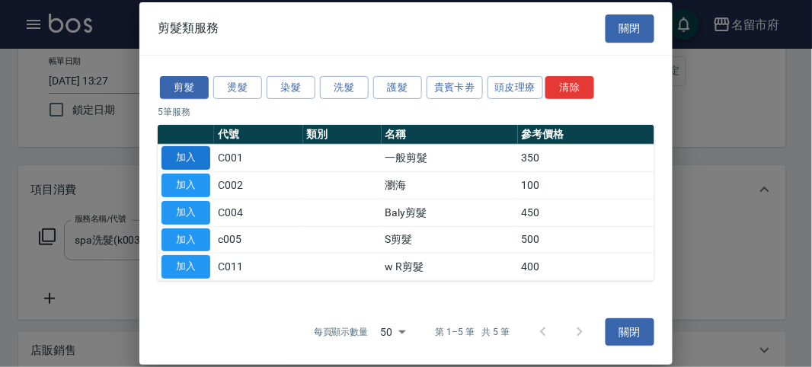
click at [202, 153] on button "加入" at bounding box center [185, 158] width 49 height 24
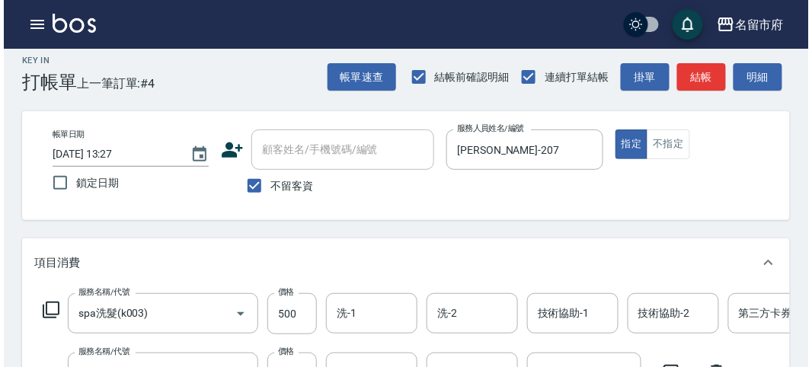
scroll to position [519, 0]
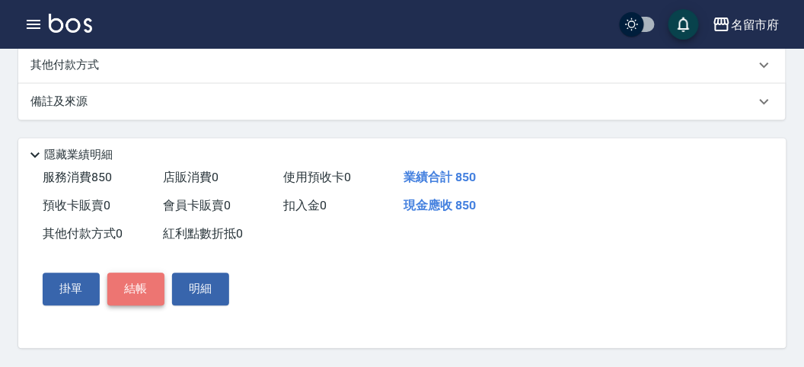
click at [136, 298] on button "結帳" at bounding box center [135, 289] width 57 height 32
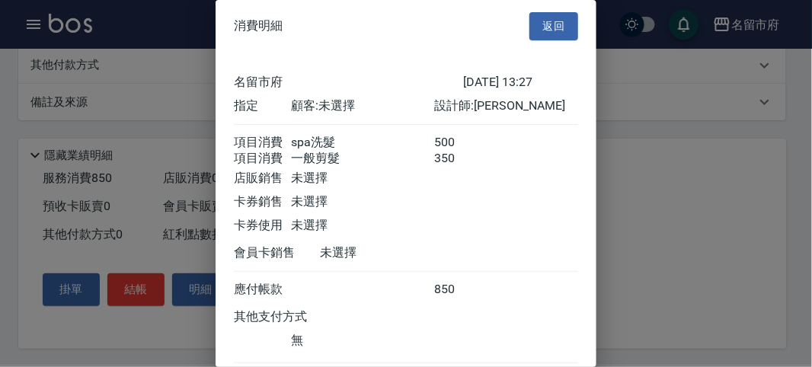
scroll to position [101, 0]
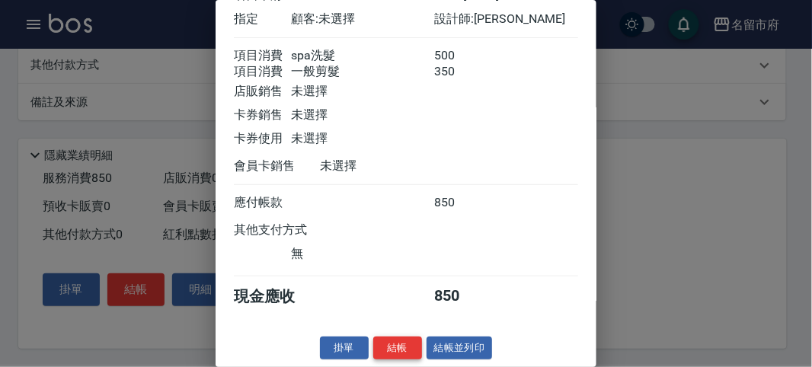
click at [407, 343] on button "結帳" at bounding box center [397, 349] width 49 height 24
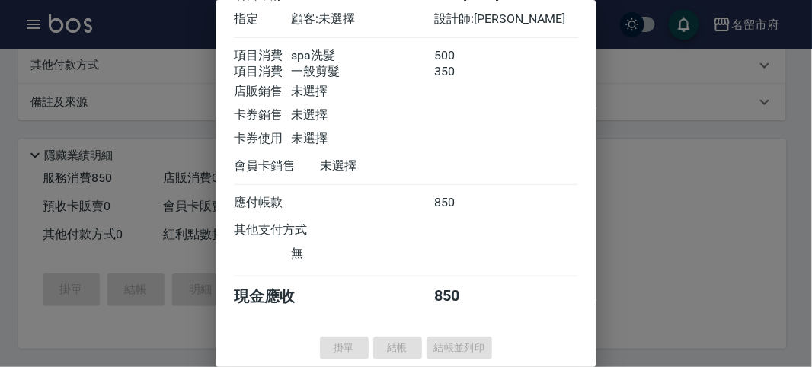
type input "[DATE] 13:37"
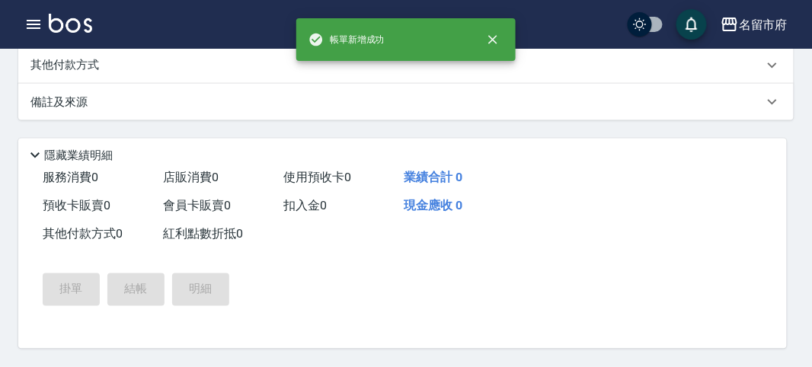
scroll to position [0, 0]
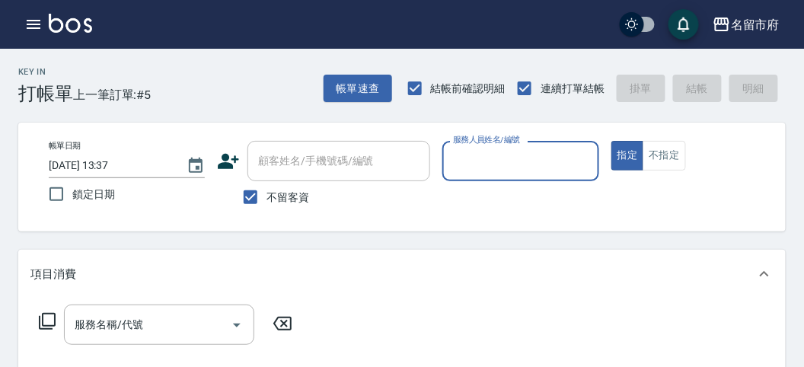
click at [537, 156] on input "服務人員姓名/編號" at bounding box center [520, 161] width 142 height 27
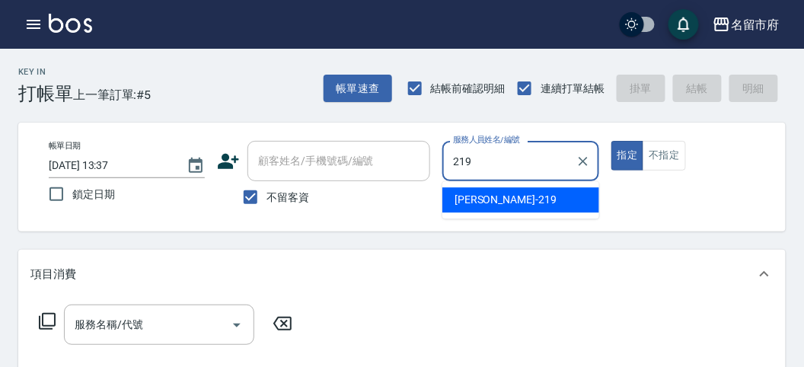
type input "[PERSON_NAME]-219"
type button "true"
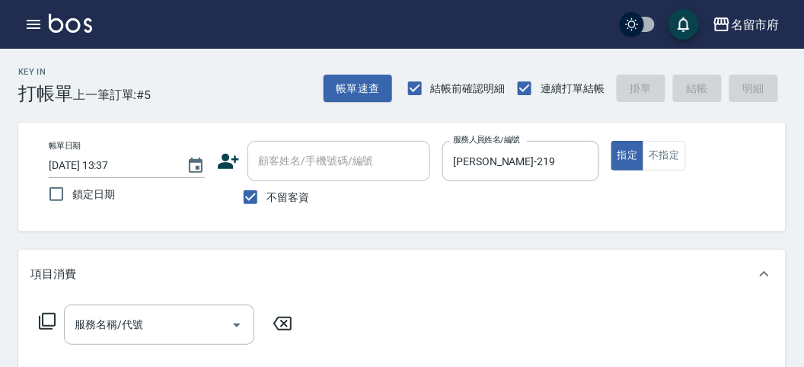
click at [49, 325] on icon at bounding box center [47, 321] width 17 height 17
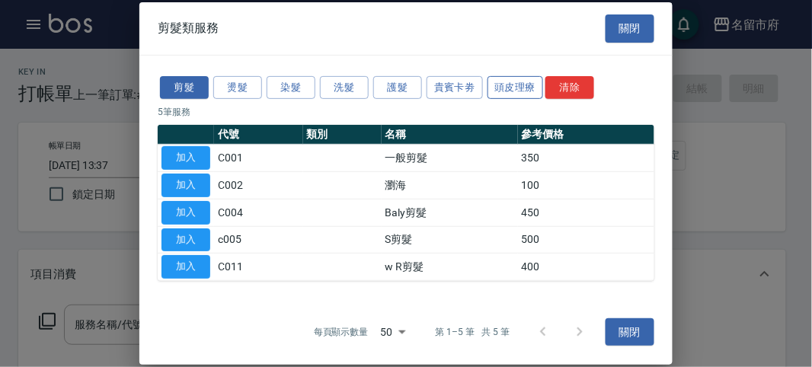
click at [491, 88] on button "頭皮理療" at bounding box center [515, 87] width 56 height 24
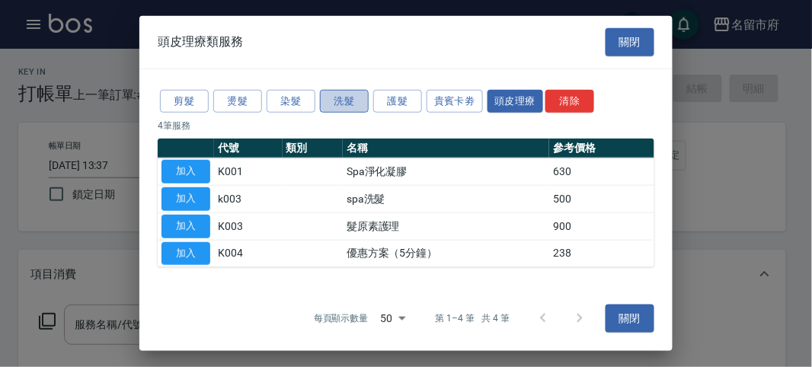
click at [353, 92] on button "洗髮" at bounding box center [344, 101] width 49 height 24
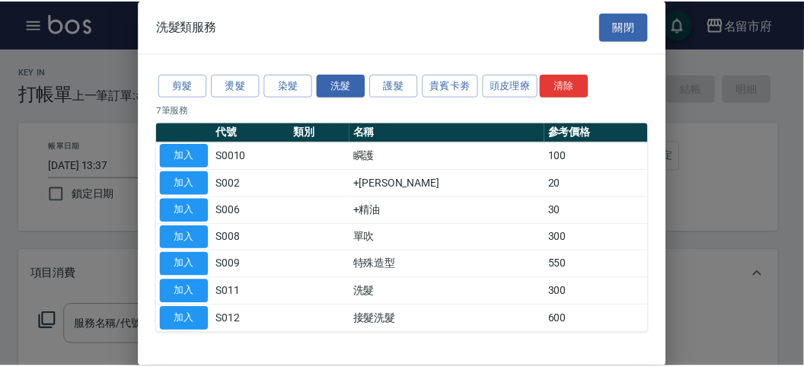
scroll to position [46, 0]
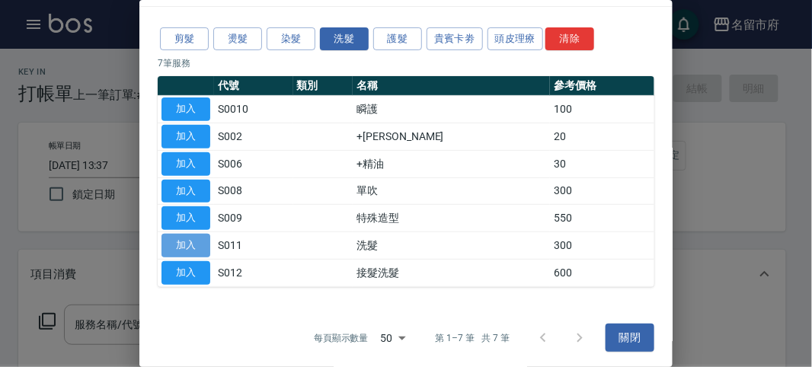
click at [202, 243] on button "加入" at bounding box center [185, 246] width 49 height 24
type input "洗髮(S011)"
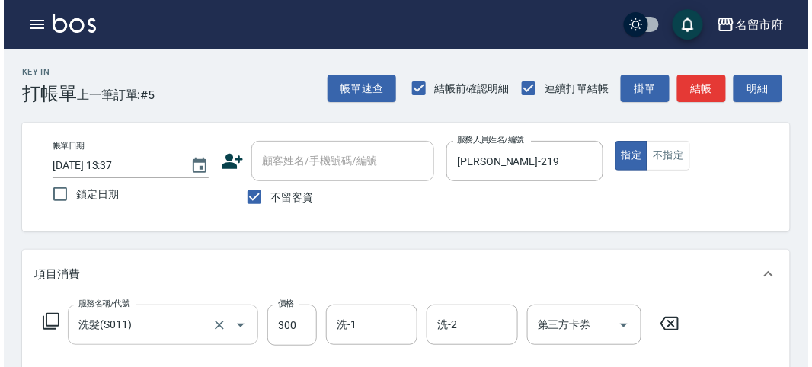
scroll to position [254, 0]
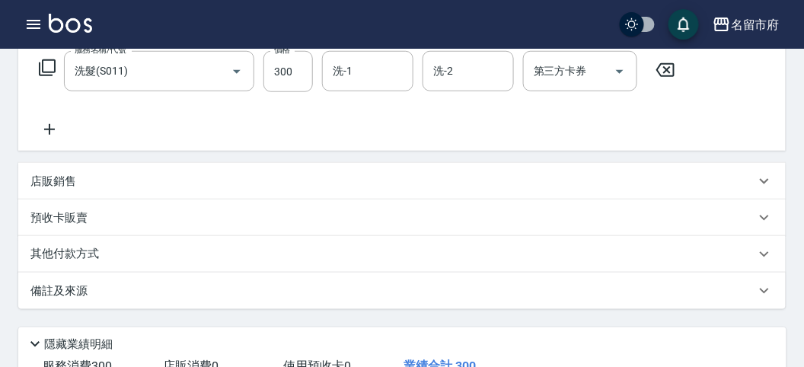
click at [42, 69] on icon at bounding box center [47, 67] width 17 height 17
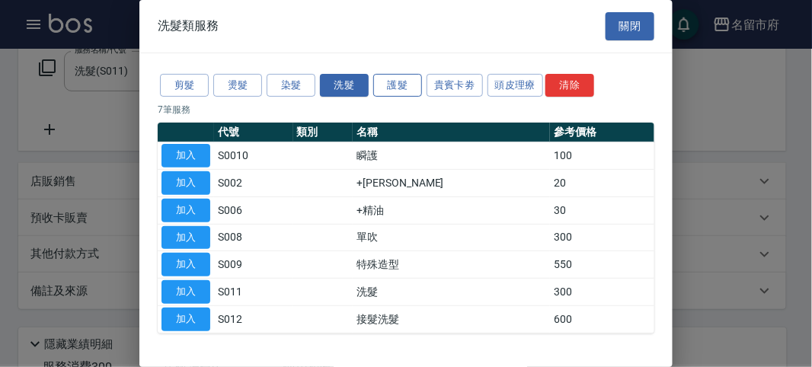
click at [397, 82] on button "護髮" at bounding box center [397, 86] width 49 height 24
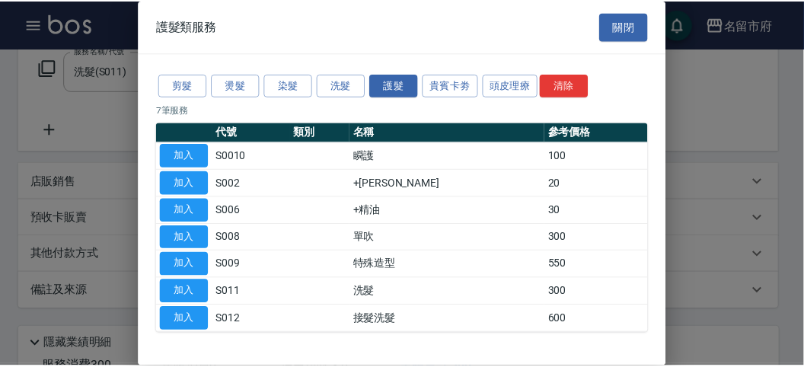
scroll to position [46, 0]
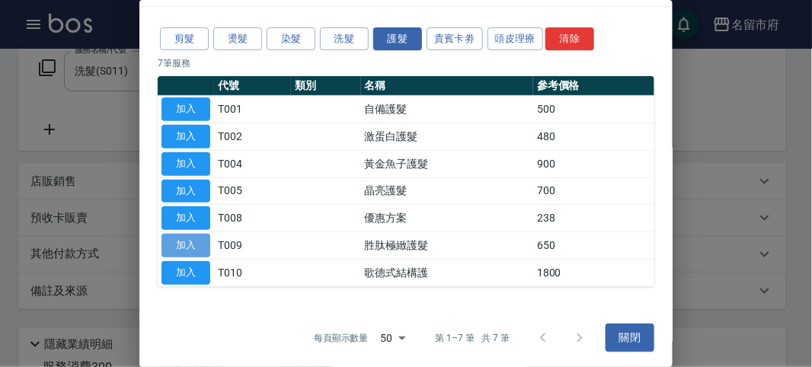
click at [177, 234] on button "加入" at bounding box center [185, 246] width 49 height 24
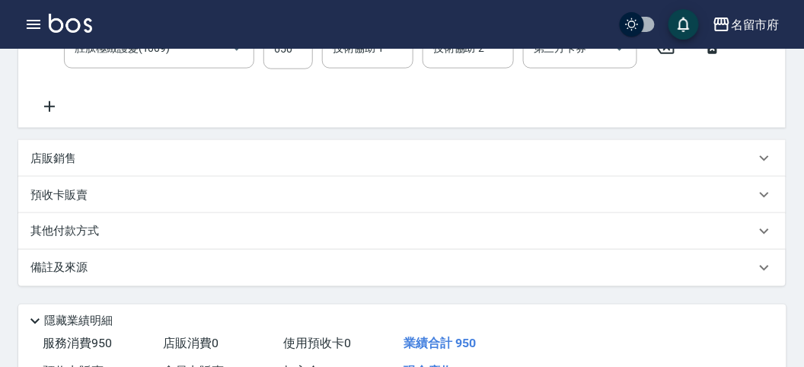
scroll to position [166, 0]
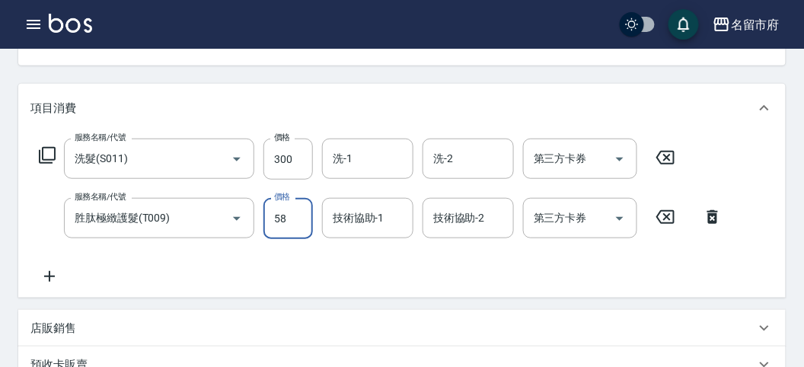
type input "588"
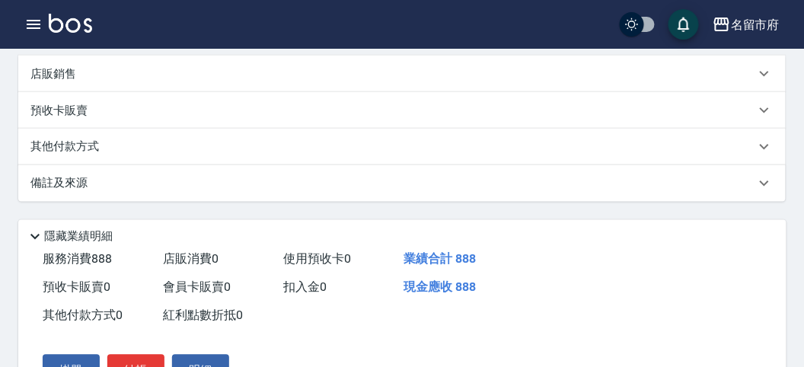
scroll to position [505, 0]
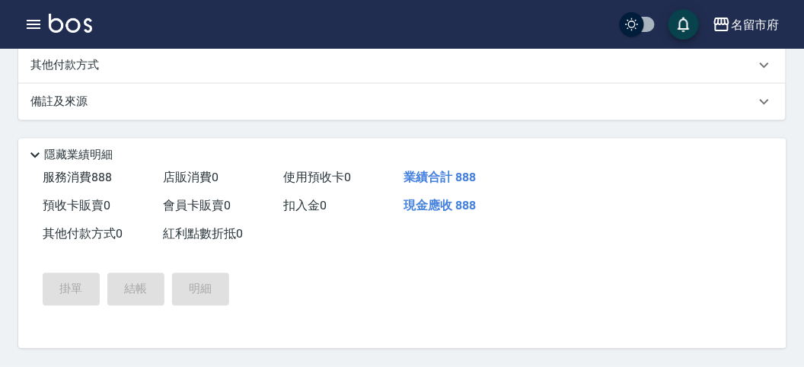
type input "[DATE] 13:51"
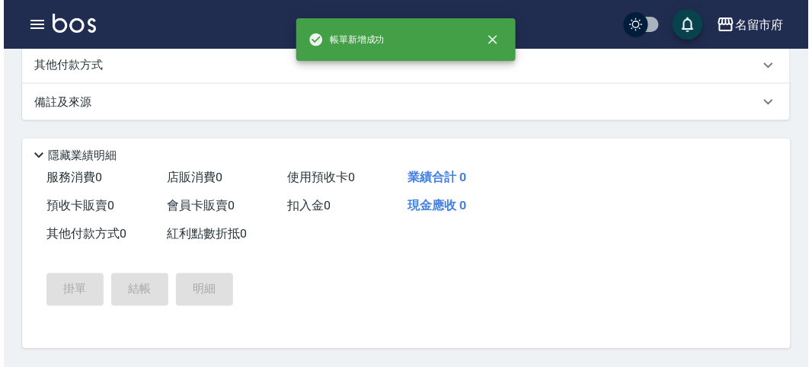
scroll to position [0, 0]
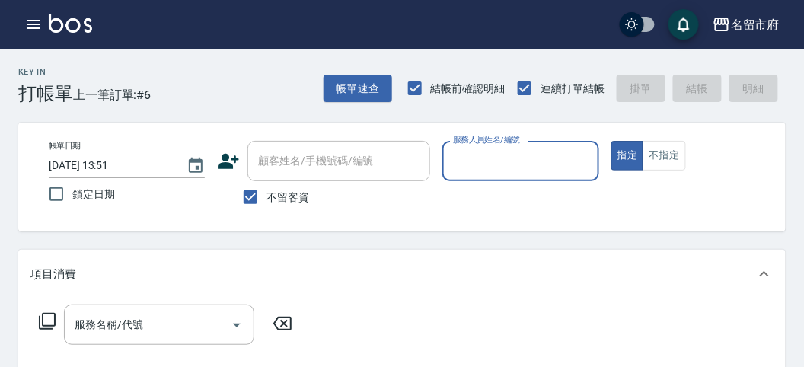
click at [477, 160] on input "服務人員姓名/編號" at bounding box center [520, 161] width 142 height 27
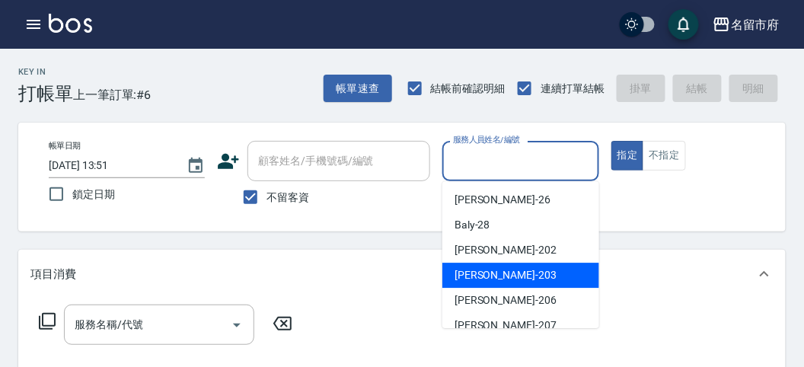
click at [461, 266] on div "聖德 -203" at bounding box center [520, 275] width 157 height 25
type input "聖德-203"
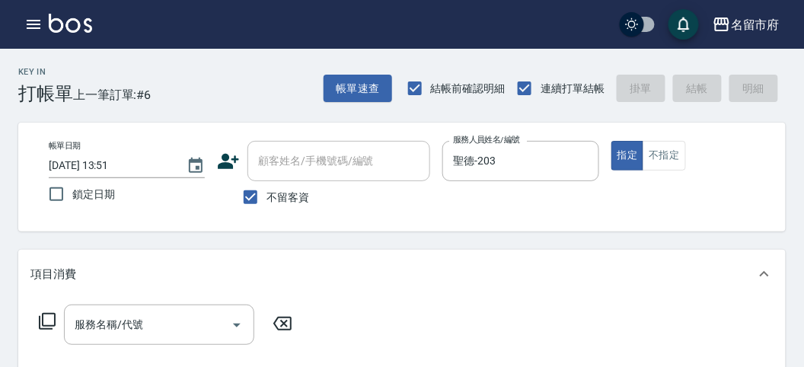
click at [50, 314] on icon at bounding box center [47, 321] width 18 height 18
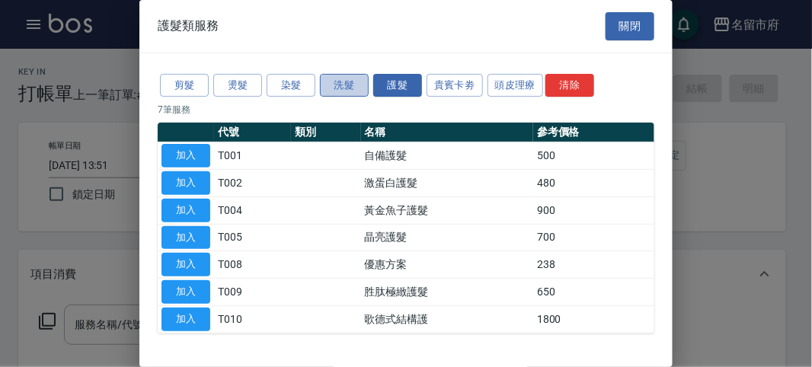
click at [348, 89] on button "洗髮" at bounding box center [344, 86] width 49 height 24
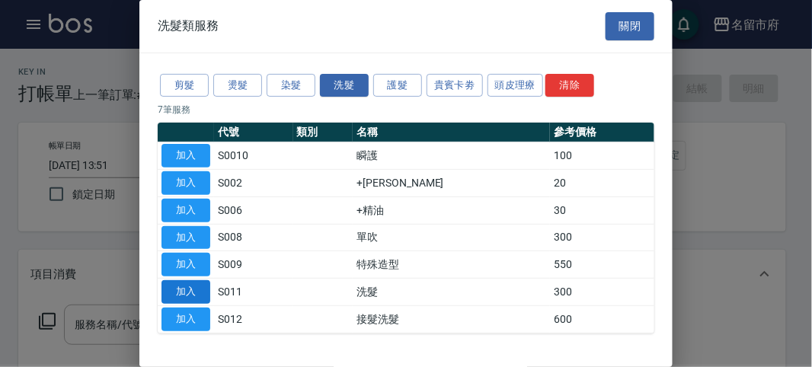
click at [193, 283] on button "加入" at bounding box center [185, 292] width 49 height 24
type input "洗髮(S011)"
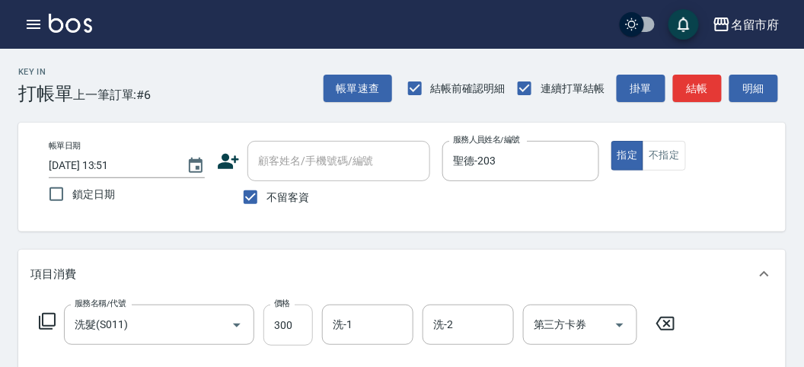
click at [298, 334] on input "300" at bounding box center [287, 325] width 49 height 41
type input "350"
drag, startPoint x: 793, startPoint y: 101, endPoint x: 782, endPoint y: 94, distance: 13.1
drag, startPoint x: 769, startPoint y: 94, endPoint x: 759, endPoint y: 96, distance: 10.2
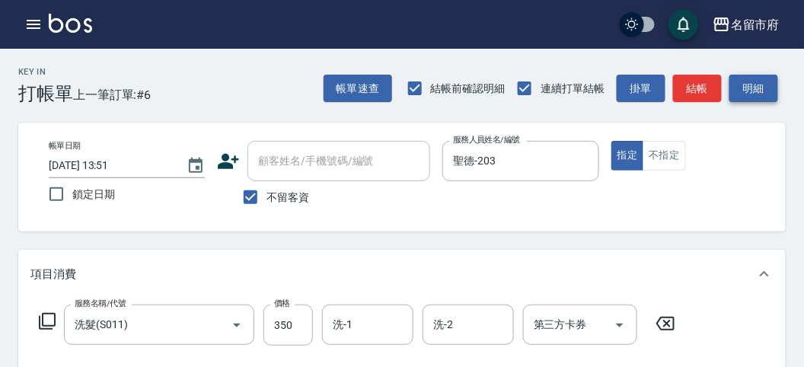
click at [764, 94] on button "明細" at bounding box center [753, 89] width 49 height 28
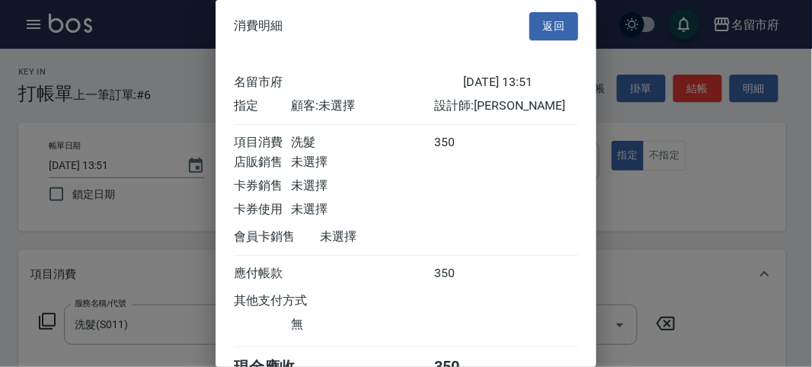
scroll to position [85, 0]
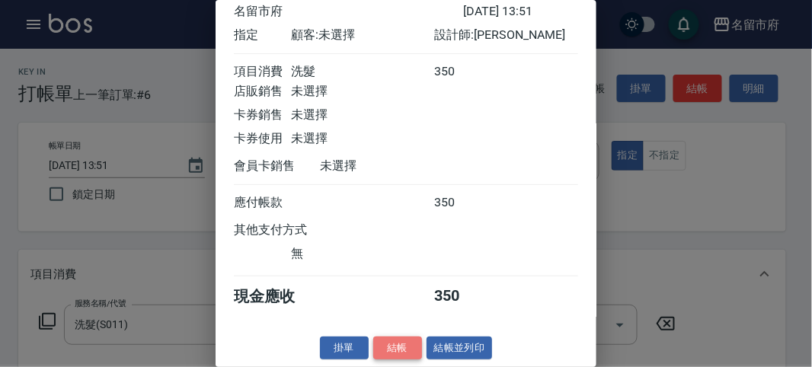
click at [408, 347] on button "結帳" at bounding box center [397, 349] width 49 height 24
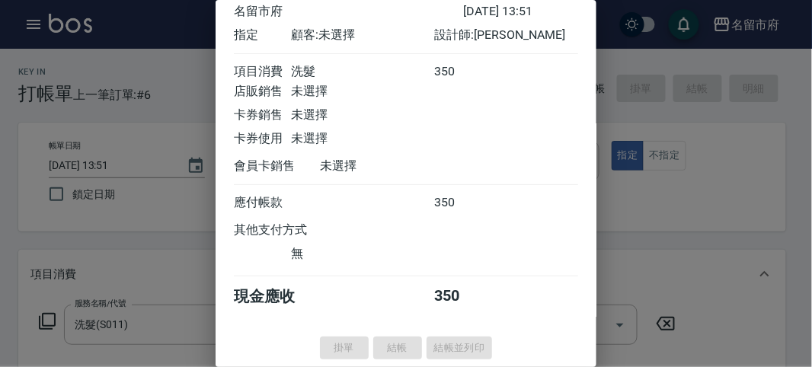
type input "[DATE] 13:54"
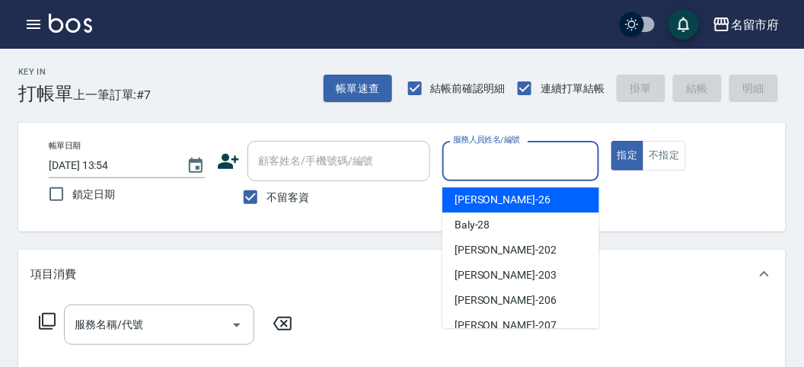
drag, startPoint x: 495, startPoint y: 163, endPoint x: 477, endPoint y: 263, distance: 102.2
click at [495, 162] on input "服務人員姓名/編號" at bounding box center [520, 161] width 142 height 27
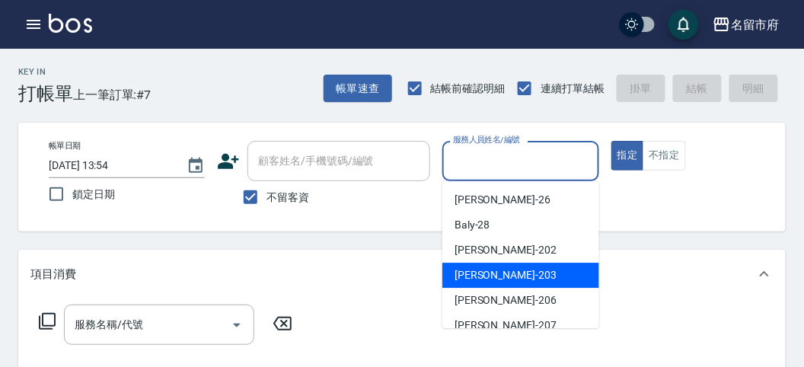
click at [477, 265] on div "聖德 -203" at bounding box center [520, 275] width 157 height 25
type input "聖德-203"
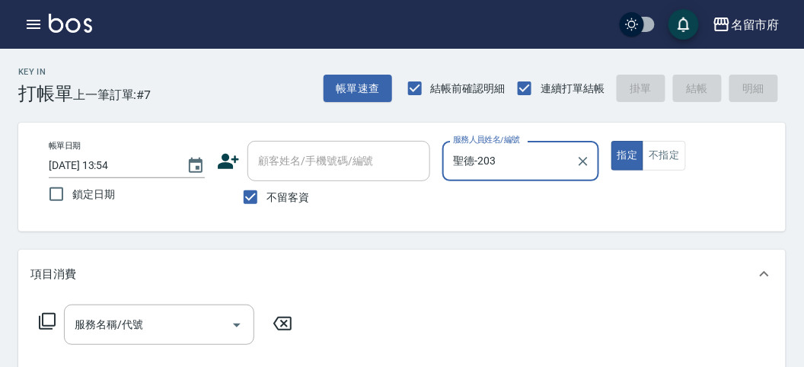
click at [51, 321] on icon at bounding box center [47, 321] width 18 height 18
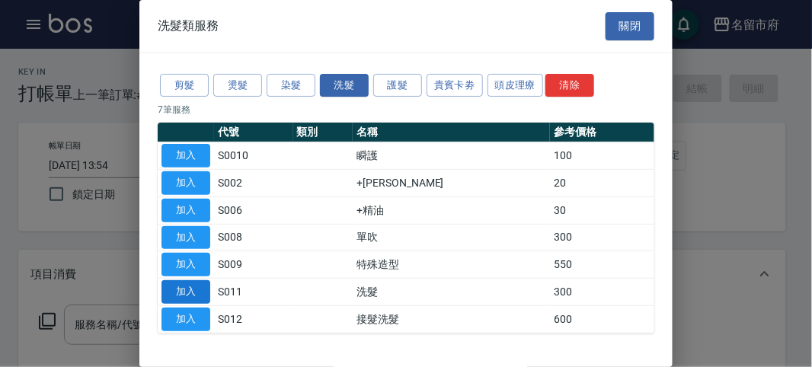
click at [173, 281] on button "加入" at bounding box center [185, 292] width 49 height 24
type input "洗髮(S011)"
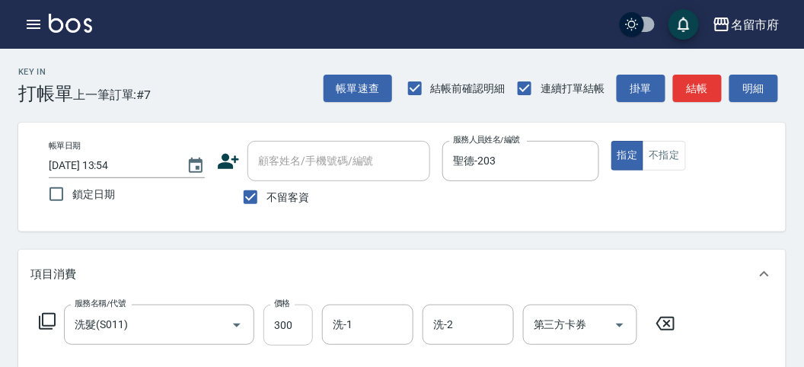
click at [293, 317] on input "300" at bounding box center [287, 325] width 49 height 41
type input "330"
click at [756, 80] on button "明細" at bounding box center [753, 89] width 49 height 28
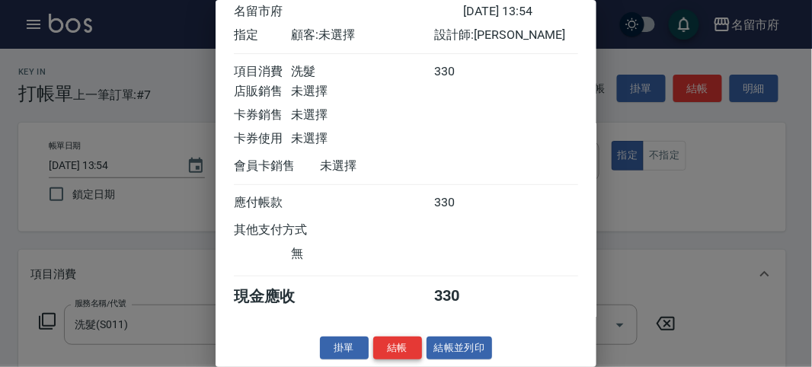
click at [391, 353] on button "結帳" at bounding box center [397, 349] width 49 height 24
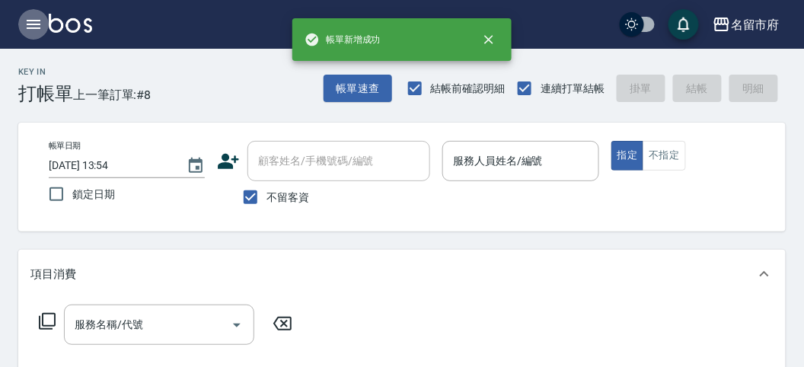
click at [36, 21] on icon "button" at bounding box center [34, 24] width 14 height 9
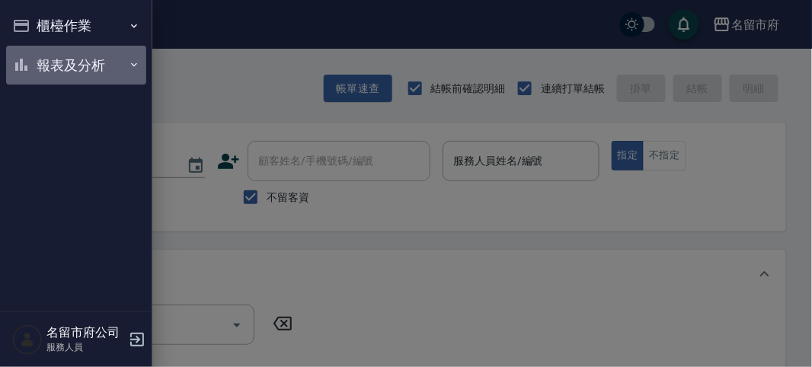
click at [49, 56] on button "報表及分析" at bounding box center [76, 66] width 140 height 40
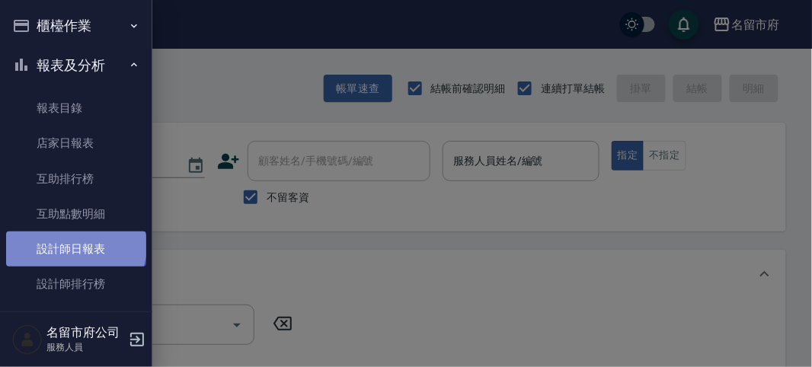
click at [75, 246] on link "設計師日報表" at bounding box center [76, 248] width 140 height 35
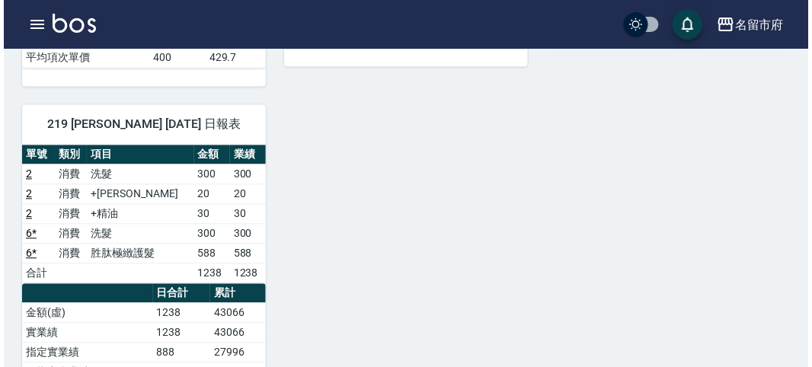
scroll to position [169, 0]
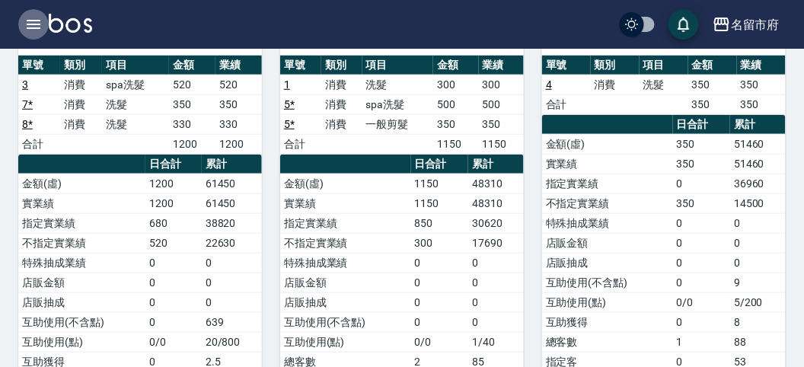
click at [31, 20] on icon "button" at bounding box center [34, 24] width 14 height 9
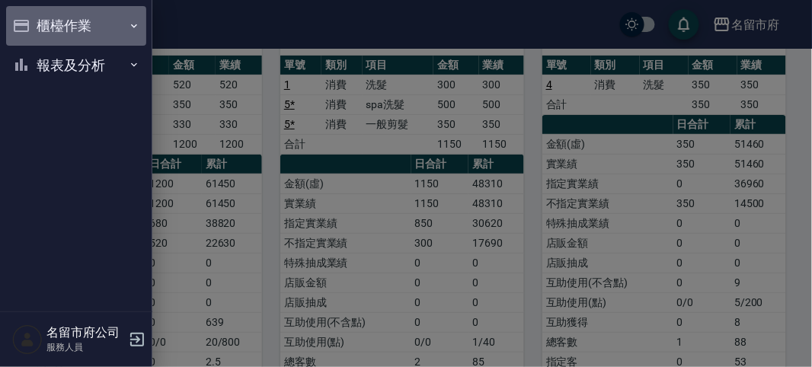
click at [31, 20] on button "櫃檯作業" at bounding box center [76, 26] width 140 height 40
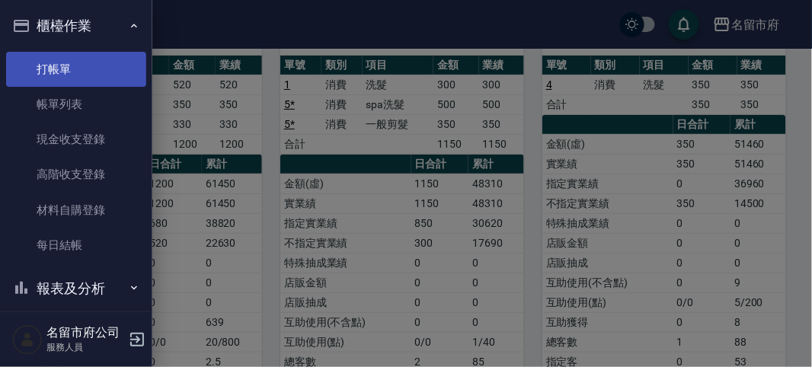
click at [43, 64] on link "打帳單" at bounding box center [76, 69] width 140 height 35
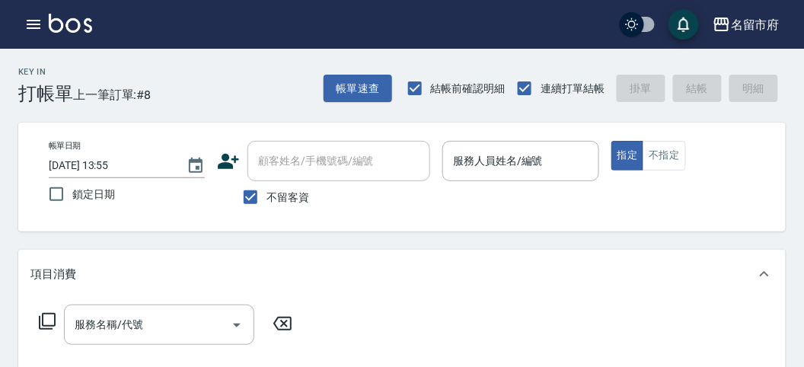
click at [231, 99] on div "Key In 打帳單 上一筆訂單:#8 帳單速查 結帳前確認明細 連續打單結帳 掛單 結帳 明細" at bounding box center [393, 77] width 786 height 56
click at [231, 98] on div "Key In 打帳單 上一筆訂單:#8 帳單速查 結帳前確認明細 連續打單結帳 掛單 結帳 明細" at bounding box center [393, 77] width 786 height 56
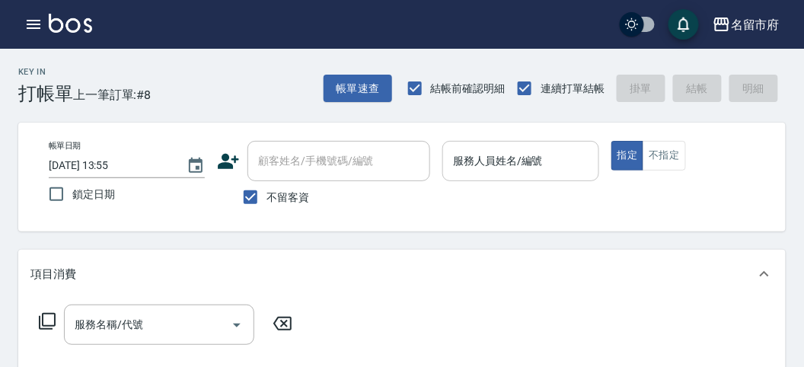
click at [496, 174] on div "服務人員姓名/編號" at bounding box center [520, 161] width 156 height 40
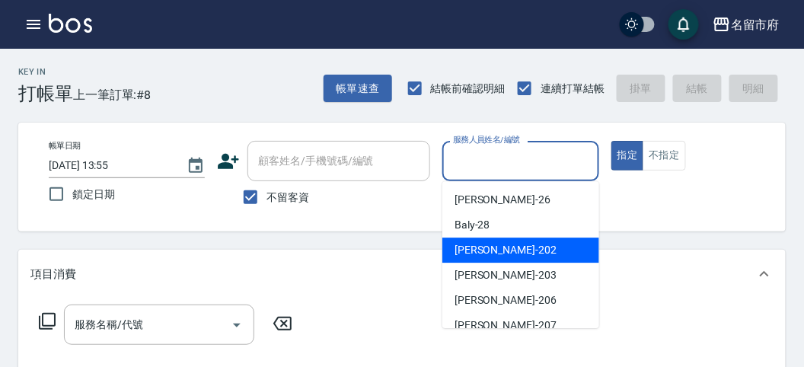
click at [501, 245] on div "[PERSON_NAME] -202" at bounding box center [520, 250] width 157 height 25
type input "[PERSON_NAME]-202"
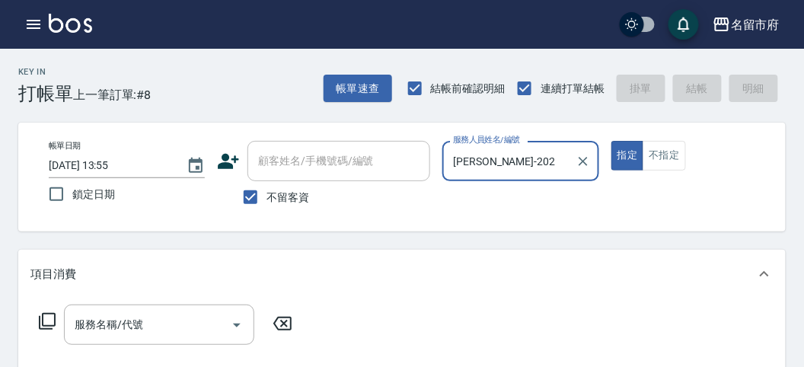
click at [50, 324] on icon at bounding box center [47, 321] width 18 height 18
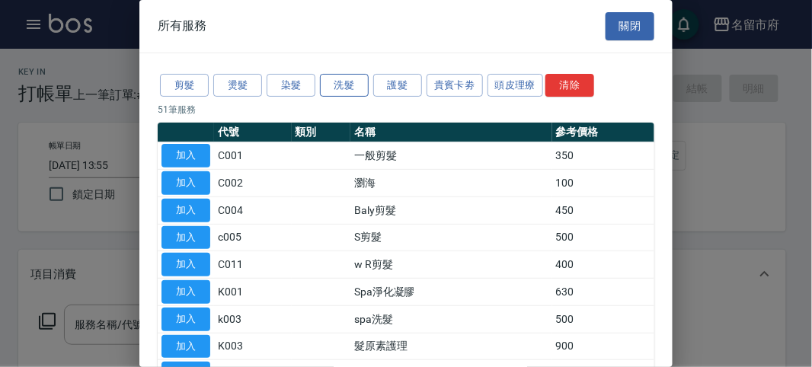
click at [340, 84] on button "洗髮" at bounding box center [344, 86] width 49 height 24
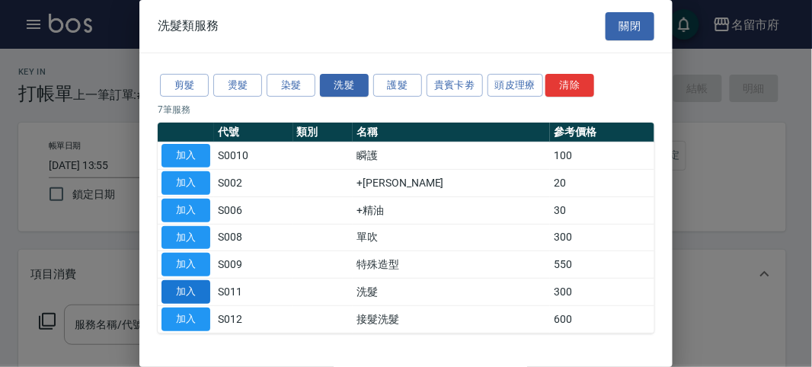
click at [192, 288] on button "加入" at bounding box center [185, 292] width 49 height 24
type input "洗髮(S011)"
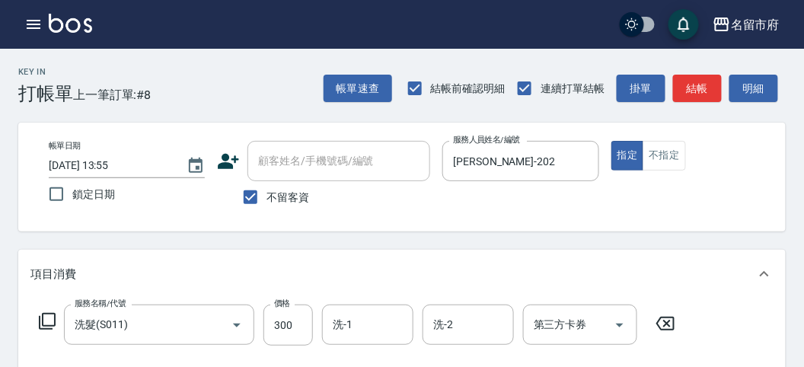
drag, startPoint x: 668, startPoint y: 318, endPoint x: 659, endPoint y: 317, distance: 9.3
click at [668, 317] on icon at bounding box center [665, 323] width 38 height 18
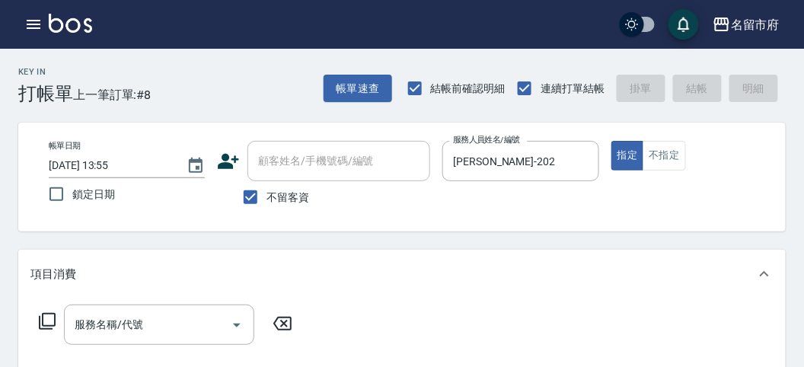
click at [49, 311] on div "服務名稱/代號 服務名稱/代號" at bounding box center [165, 325] width 271 height 40
click at [50, 318] on icon at bounding box center [47, 321] width 18 height 18
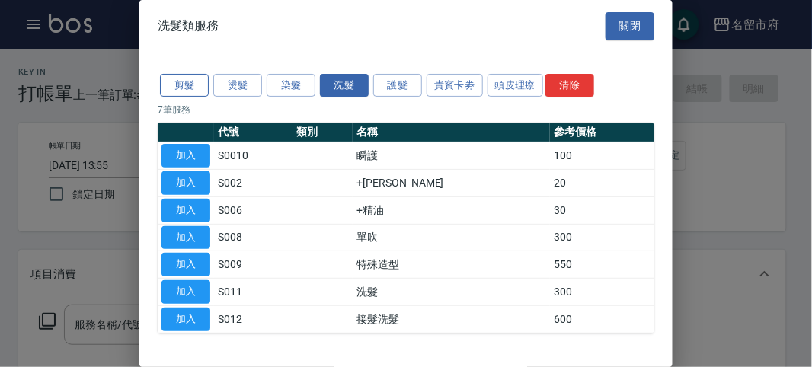
click at [184, 81] on button "剪髮" at bounding box center [184, 86] width 49 height 24
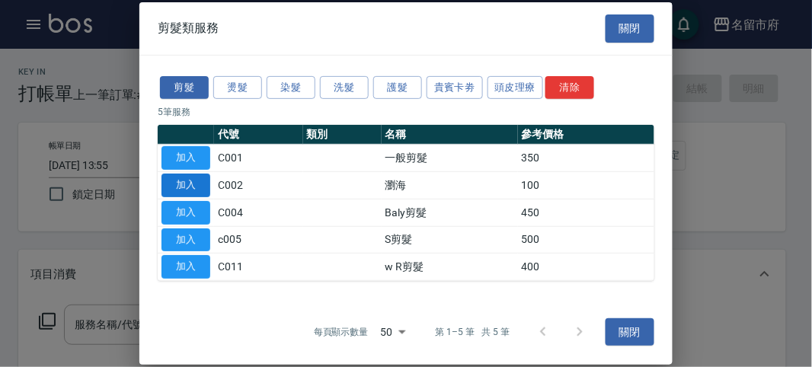
click at [196, 185] on button "加入" at bounding box center [185, 186] width 49 height 24
type input "瀏海(C002)"
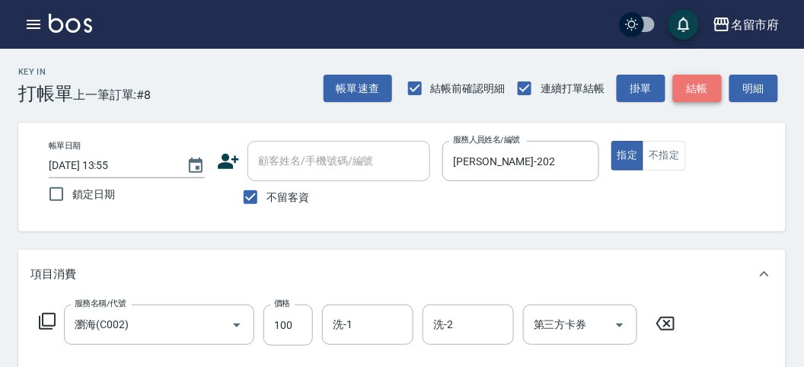
click at [697, 90] on button "結帳" at bounding box center [697, 89] width 49 height 28
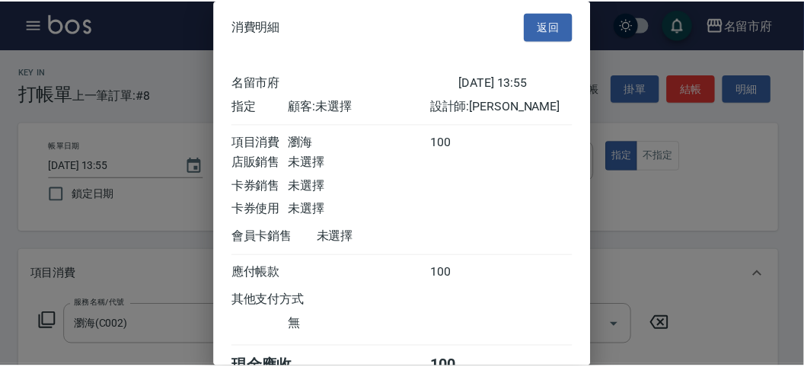
scroll to position [85, 0]
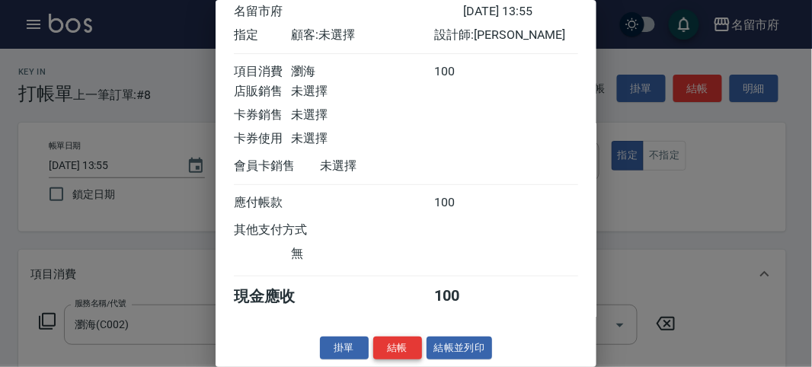
click at [389, 349] on button "結帳" at bounding box center [397, 349] width 49 height 24
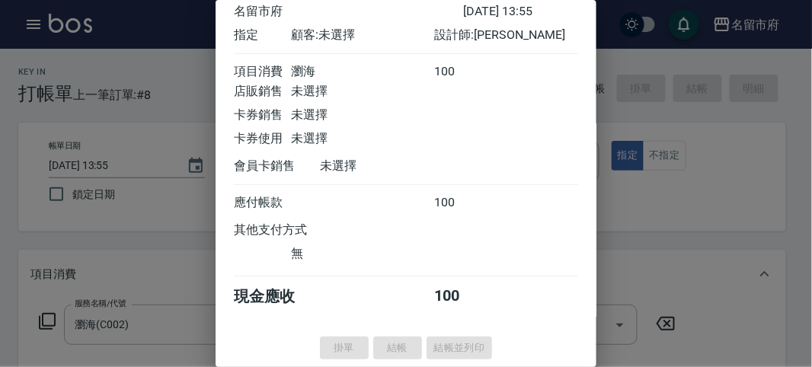
type input "[DATE] 14:06"
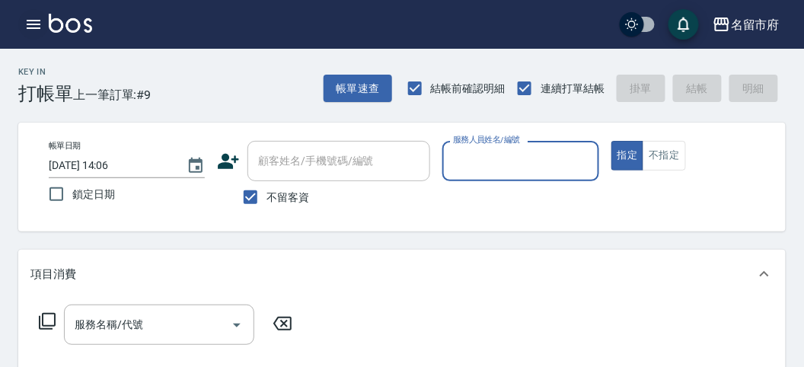
click at [34, 18] on icon "button" at bounding box center [33, 24] width 18 height 18
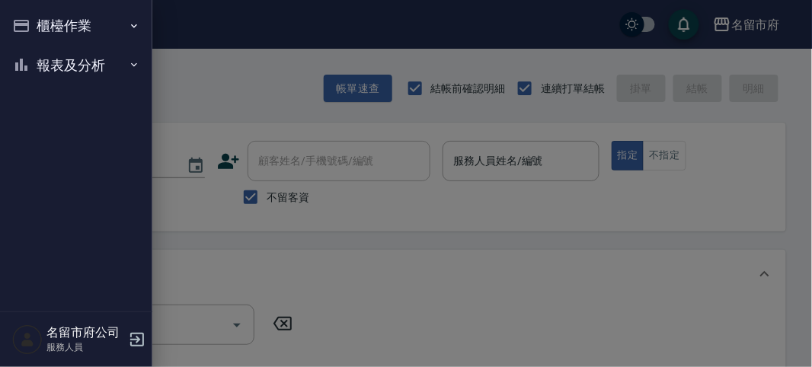
click at [39, 24] on button "櫃檯作業" at bounding box center [76, 26] width 140 height 40
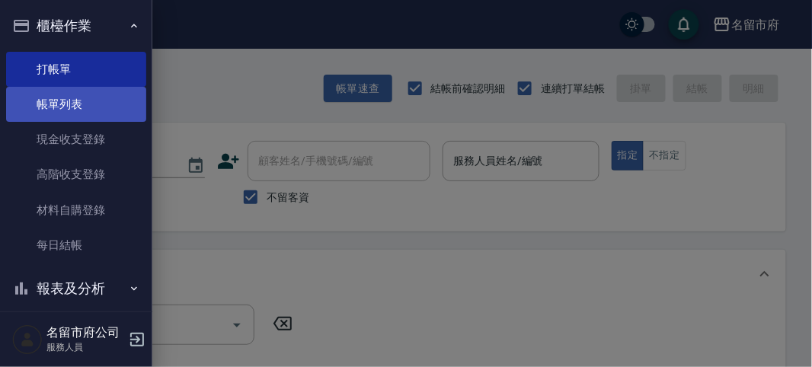
click at [60, 104] on link "帳單列表" at bounding box center [76, 104] width 140 height 35
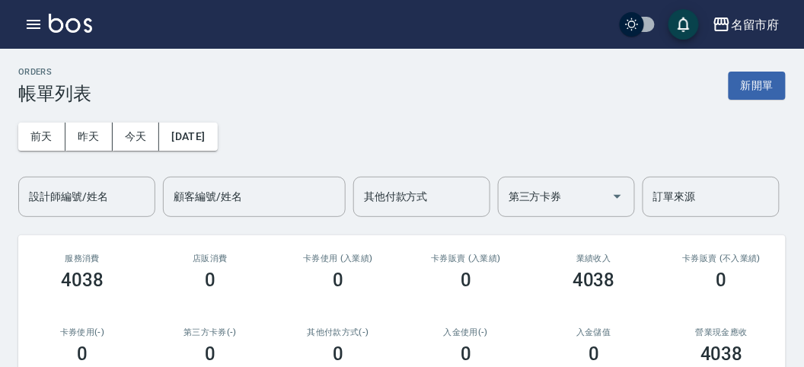
click at [189, 134] on button "[DATE]" at bounding box center [188, 137] width 58 height 28
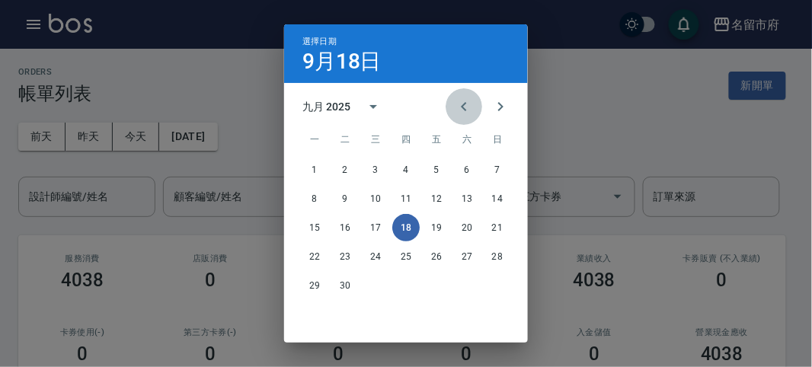
click at [466, 104] on icon "Previous month" at bounding box center [464, 106] width 18 height 18
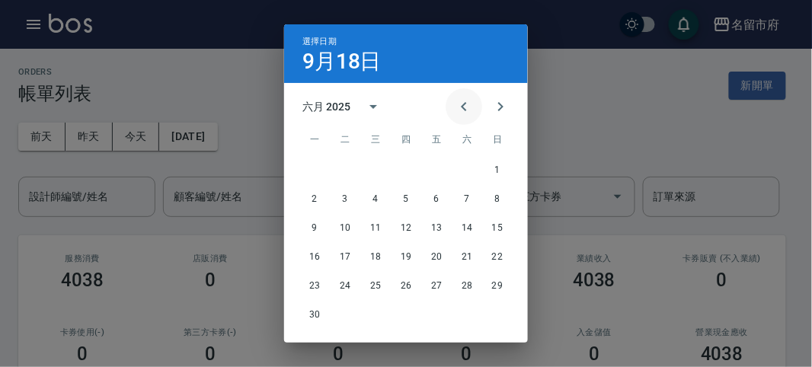
click at [466, 104] on icon "Previous month" at bounding box center [464, 106] width 18 height 18
click at [465, 104] on icon "Previous month" at bounding box center [464, 106] width 18 height 18
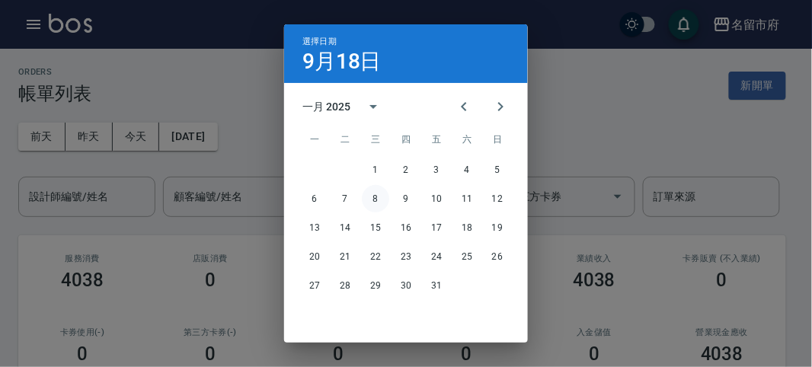
click at [370, 192] on button "8" at bounding box center [375, 198] width 27 height 27
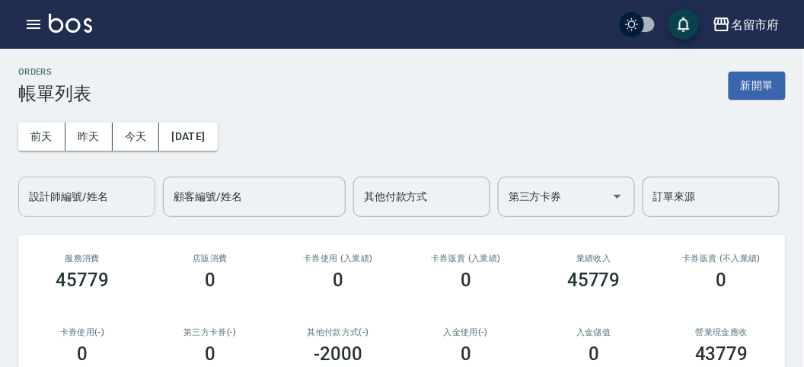
click at [103, 206] on input "設計師編號/姓名" at bounding box center [86, 196] width 123 height 27
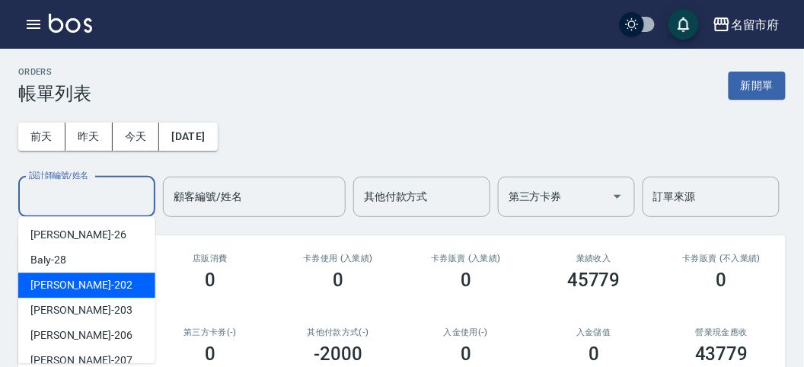
click at [103, 285] on div "[PERSON_NAME] -202" at bounding box center [86, 285] width 137 height 25
type input "[PERSON_NAME]-202"
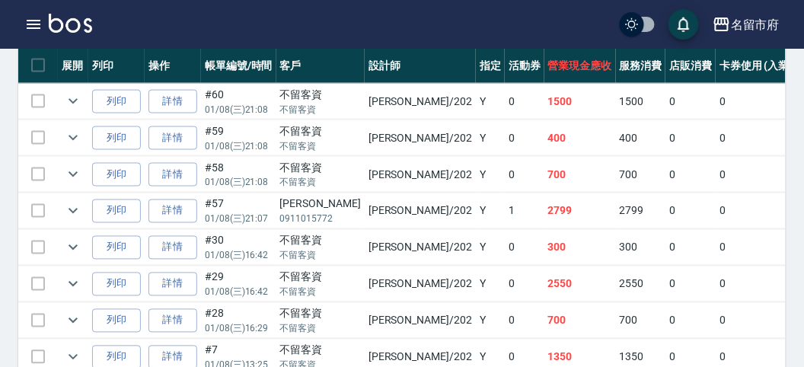
scroll to position [499, 0]
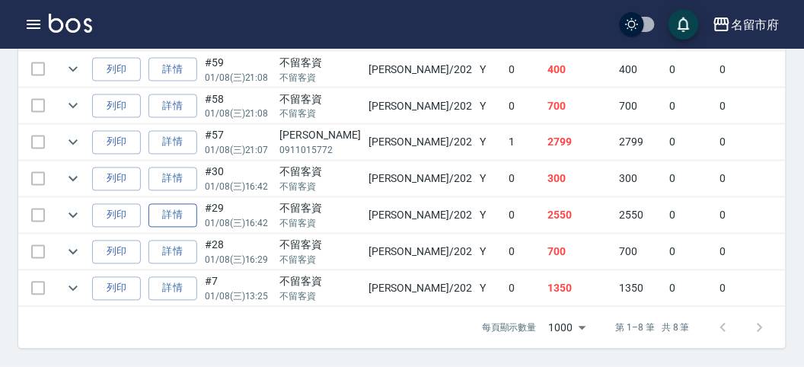
click at [176, 207] on link "詳情" at bounding box center [172, 216] width 49 height 24
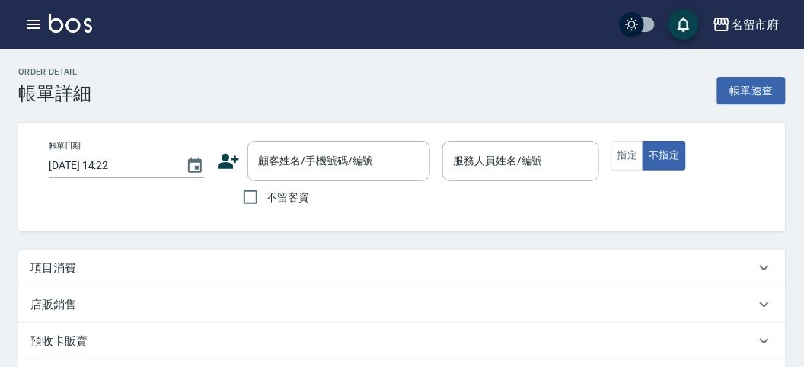
type input "[DATE] 16:42"
checkbox input "true"
type input "[PERSON_NAME]-202"
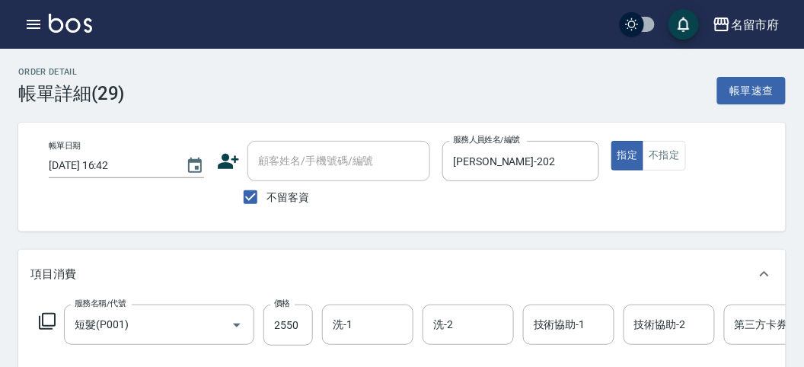
type input "短髮(P001)"
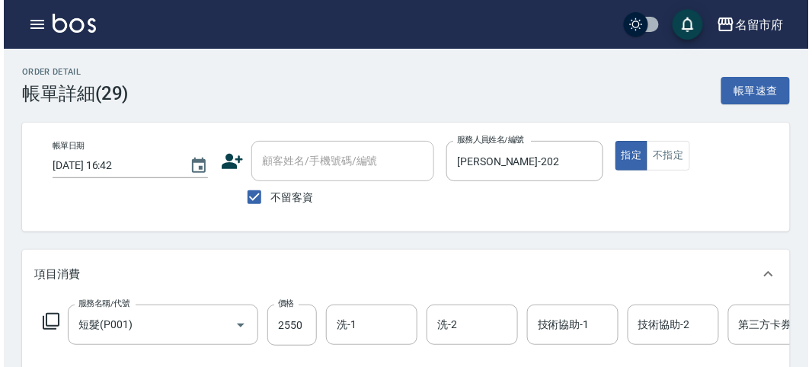
scroll to position [85, 0]
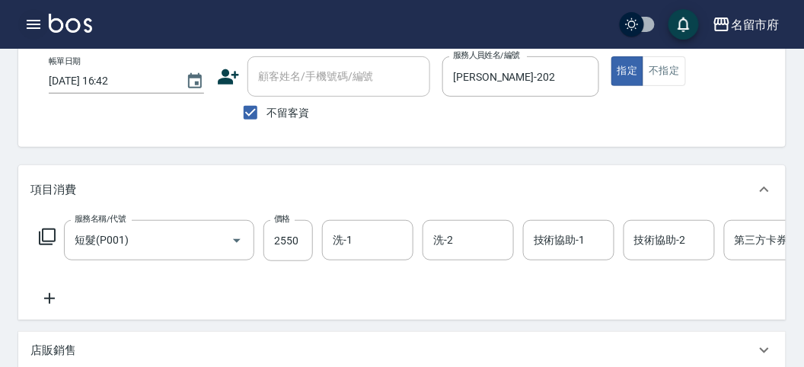
click at [38, 25] on icon "button" at bounding box center [33, 24] width 18 height 18
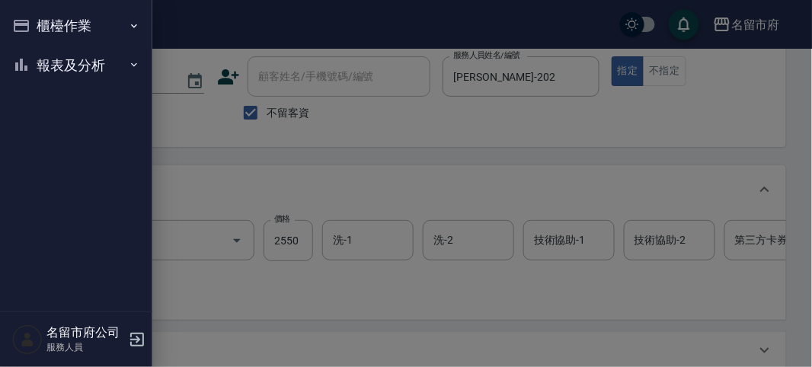
click at [38, 25] on button "櫃檯作業" at bounding box center [76, 26] width 140 height 40
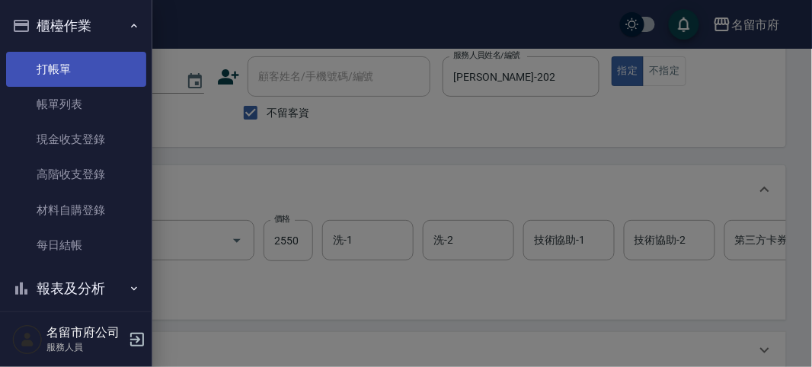
click at [46, 65] on link "打帳單" at bounding box center [76, 69] width 140 height 35
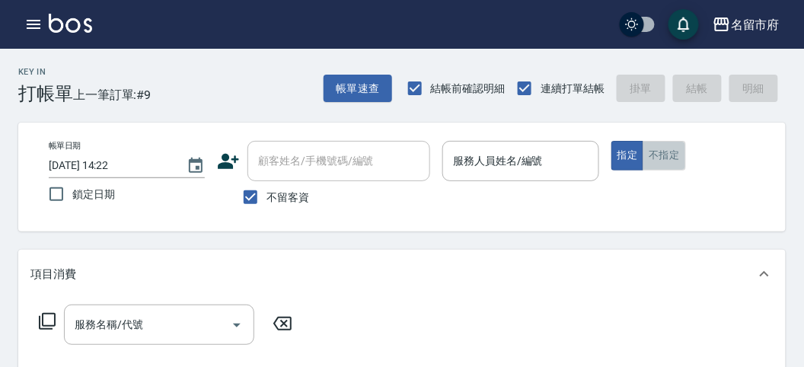
click at [670, 158] on button "不指定" at bounding box center [664, 156] width 43 height 30
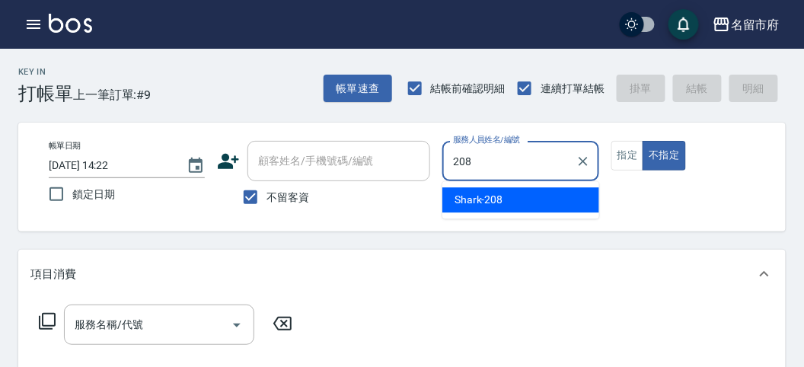
drag, startPoint x: 565, startPoint y: 190, endPoint x: 611, endPoint y: 109, distance: 93.8
click at [468, 191] on div "Shark -208" at bounding box center [520, 199] width 157 height 25
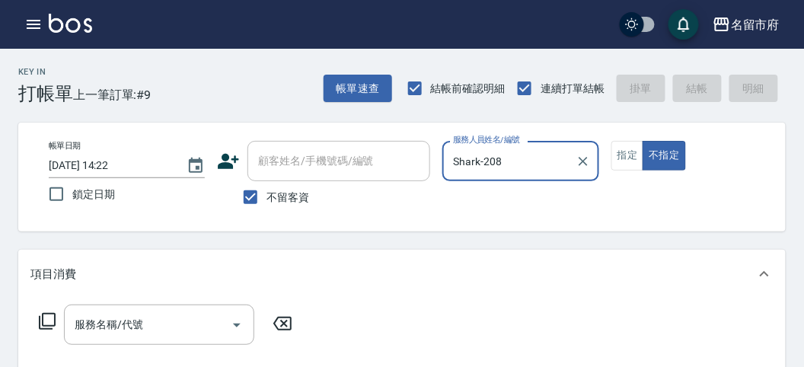
type input "Shark-208"
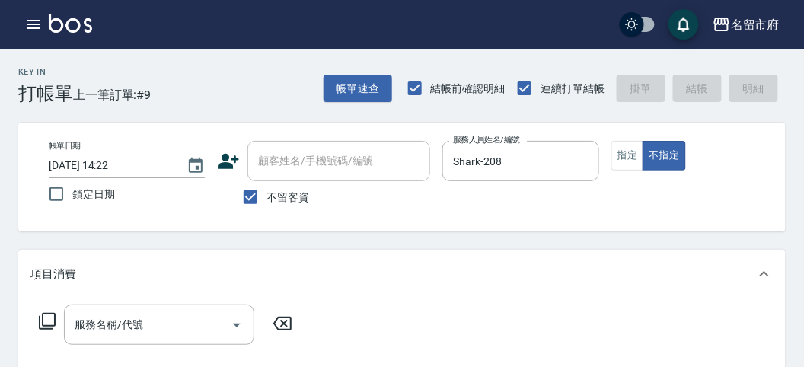
click at [48, 323] on icon at bounding box center [47, 321] width 18 height 18
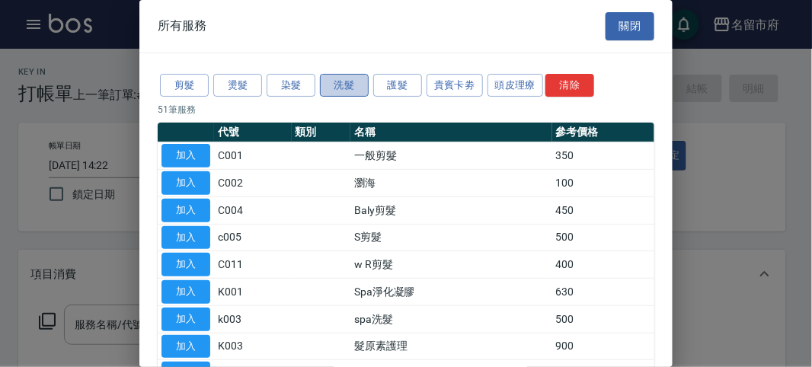
click at [332, 78] on button "洗髮" at bounding box center [344, 86] width 49 height 24
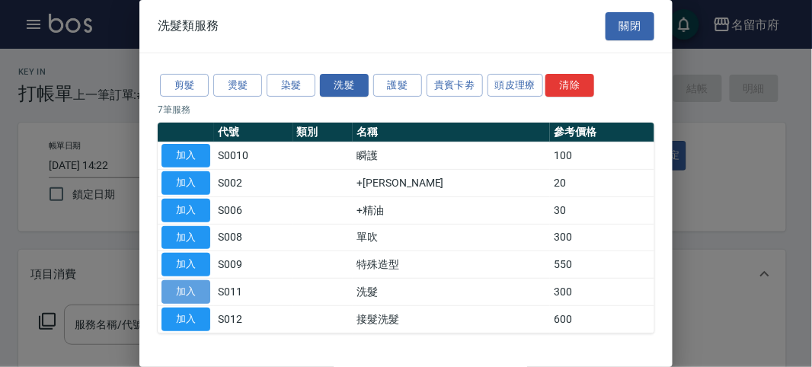
click at [180, 288] on button "加入" at bounding box center [185, 292] width 49 height 24
type input "洗髮(S011)"
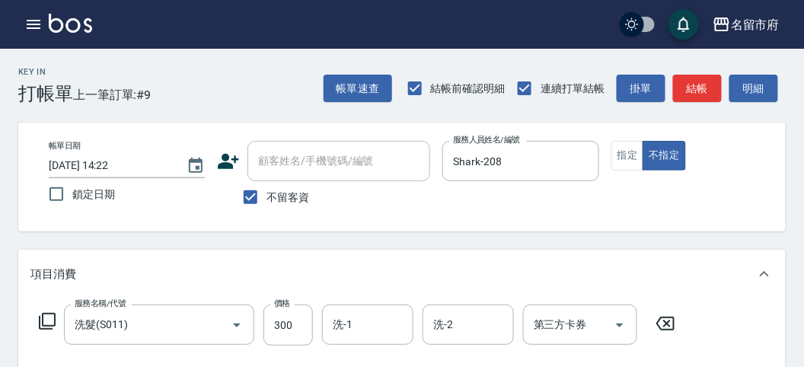
click at [49, 320] on icon at bounding box center [47, 321] width 18 height 18
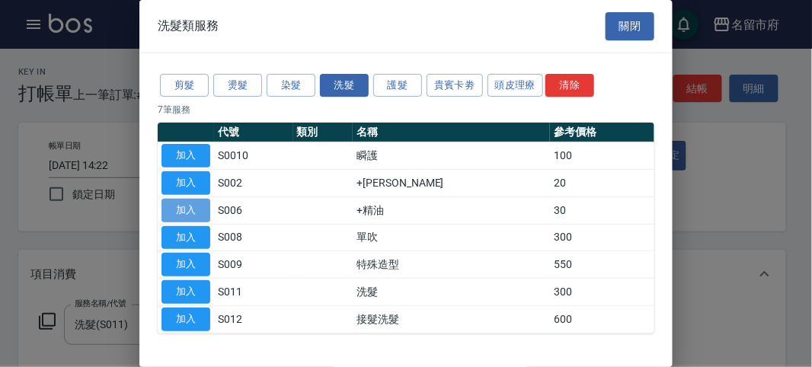
click at [193, 208] on button "加入" at bounding box center [185, 211] width 49 height 24
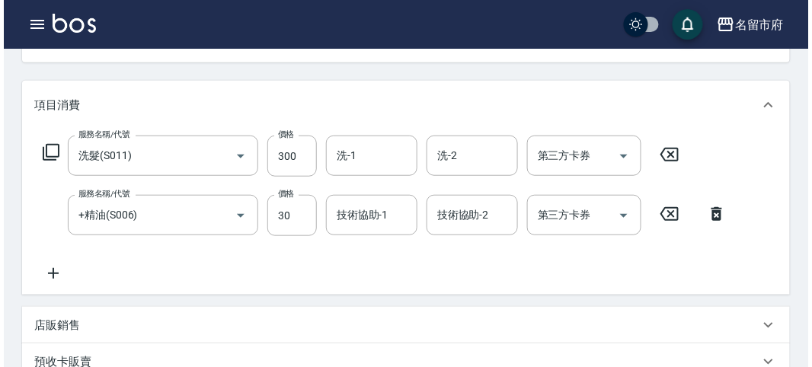
scroll to position [505, 0]
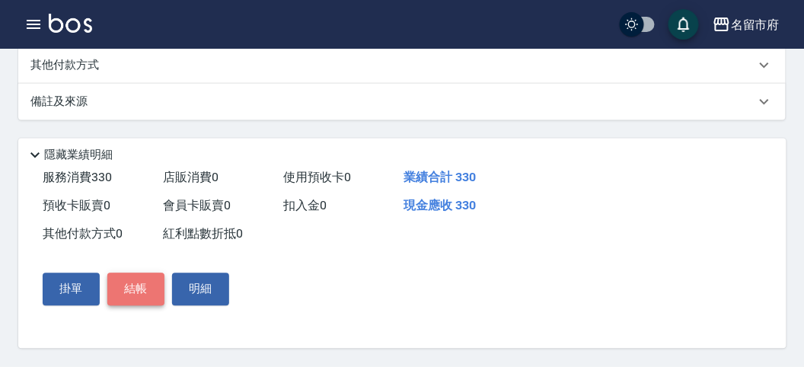
click at [132, 299] on button "結帳" at bounding box center [135, 289] width 57 height 32
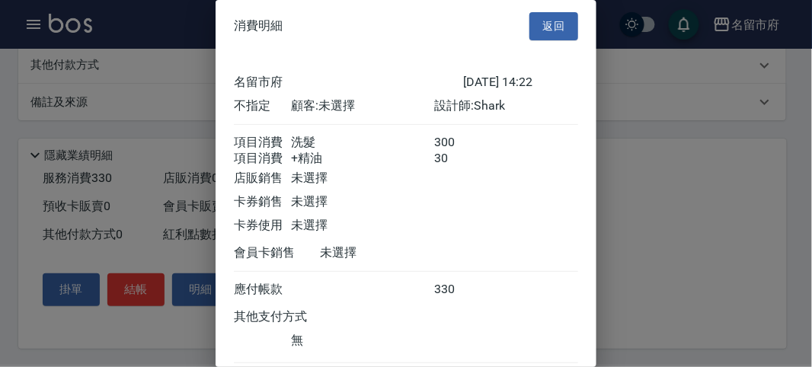
scroll to position [101, 0]
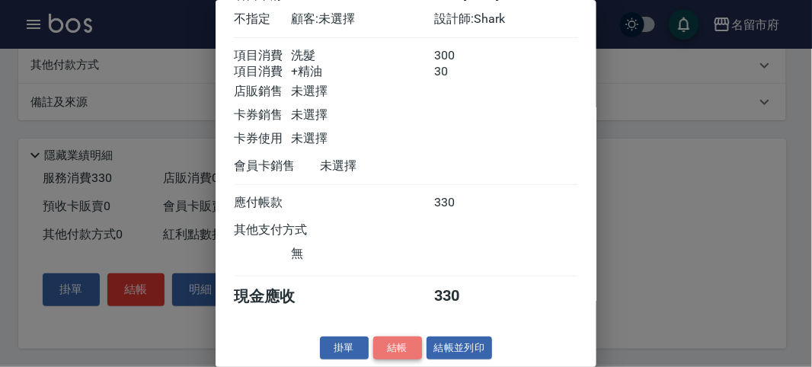
click at [386, 343] on button "結帳" at bounding box center [397, 349] width 49 height 24
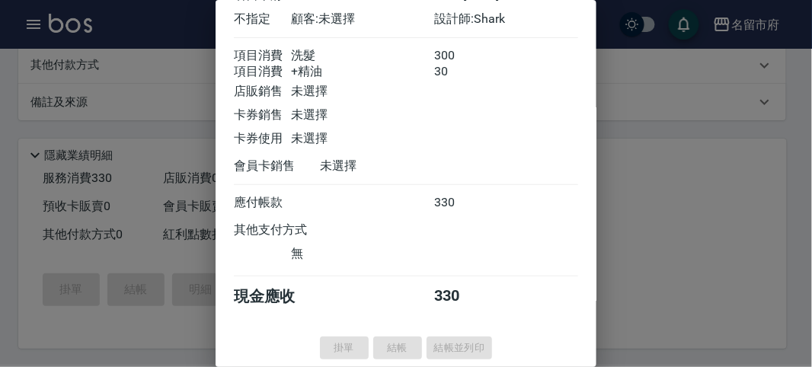
type input "[DATE] 14:38"
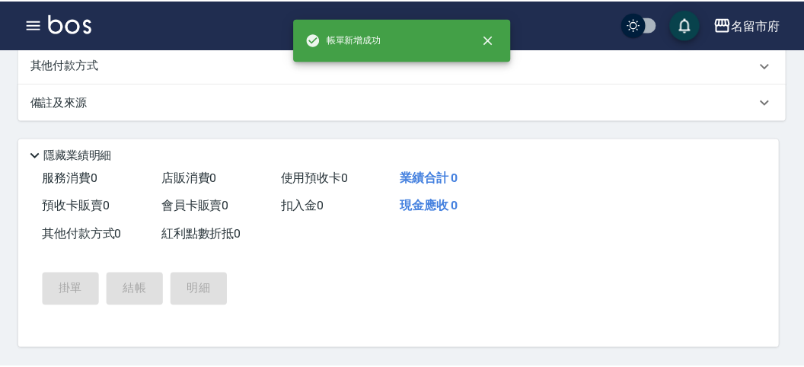
scroll to position [0, 0]
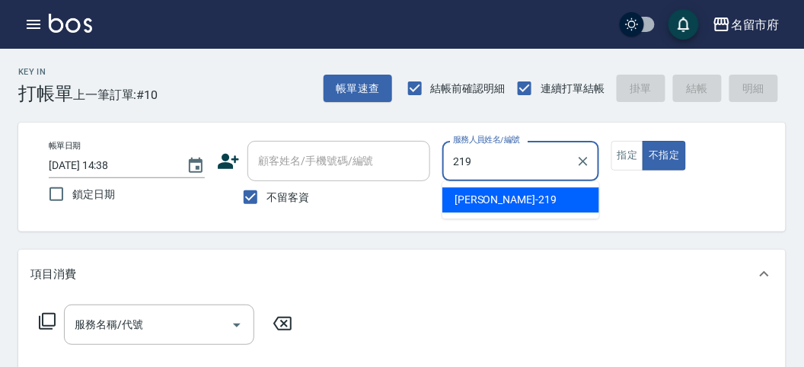
type input "219"
type button "false"
type input "[PERSON_NAME]-219"
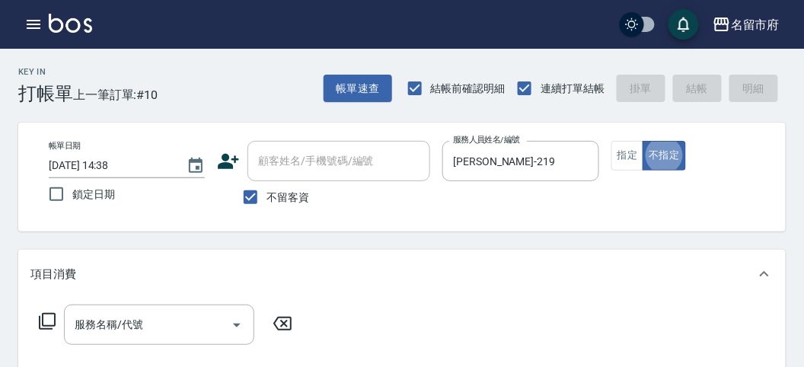
click at [41, 319] on icon at bounding box center [47, 321] width 18 height 18
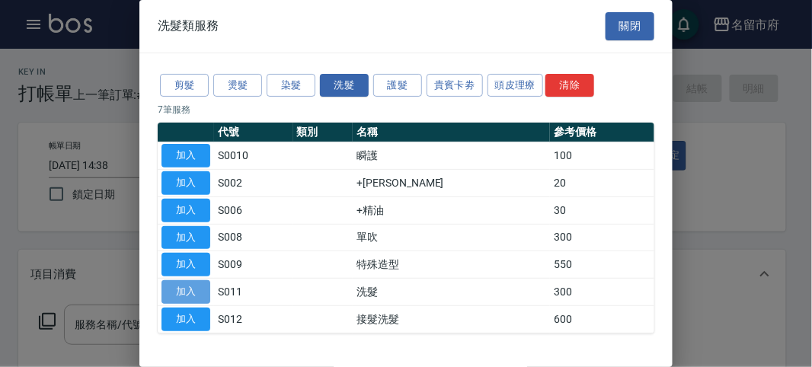
click at [203, 288] on button "加入" at bounding box center [185, 292] width 49 height 24
type input "洗髮(S011)"
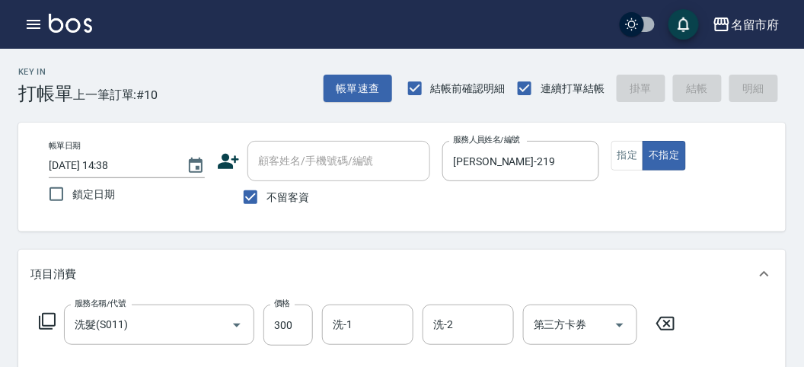
type input "[DATE] 14:46"
